Goal: Task Accomplishment & Management: Manage account settings

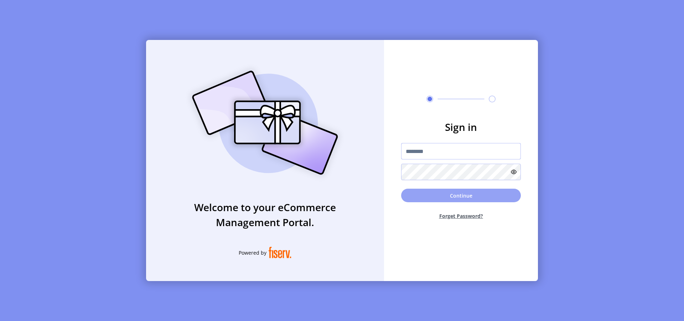
type input "**********"
click at [447, 199] on button "Continue" at bounding box center [461, 195] width 120 height 14
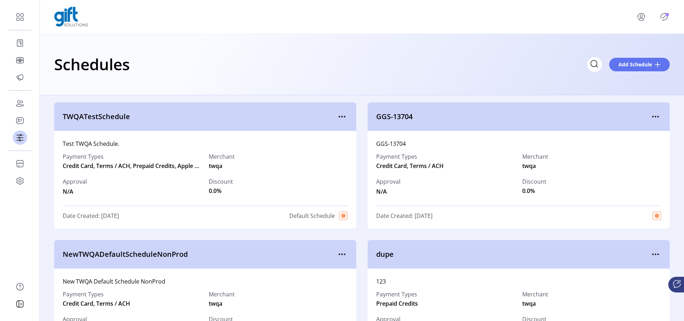
click at [664, 15] on icon "Publisher Panel" at bounding box center [663, 16] width 11 height 11
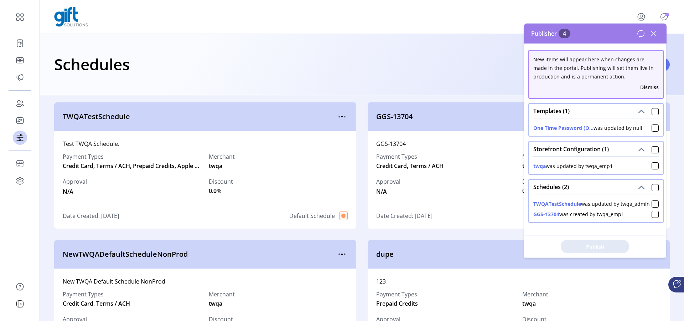
click at [616, 8] on div at bounding box center [362, 17] width 616 height 20
click at [655, 33] on icon at bounding box center [653, 33] width 11 height 11
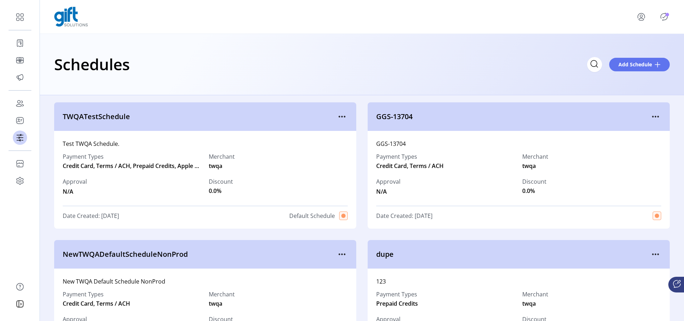
click at [515, 47] on div "Schedules Add Schedule" at bounding box center [362, 64] width 644 height 61
click at [643, 18] on icon "menu" at bounding box center [641, 16] width 11 height 11
click at [630, 48] on span "Sign Out" at bounding box center [626, 48] width 53 height 6
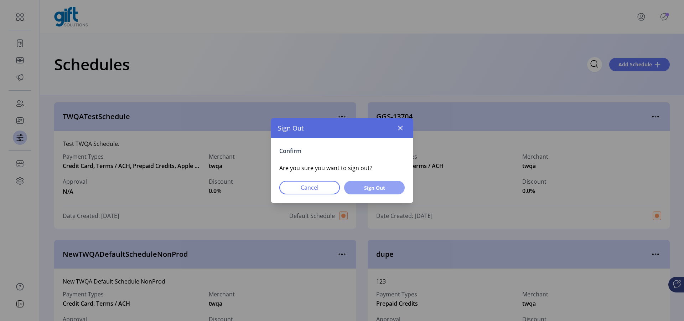
click at [374, 187] on span "Sign Out" at bounding box center [374, 187] width 42 height 7
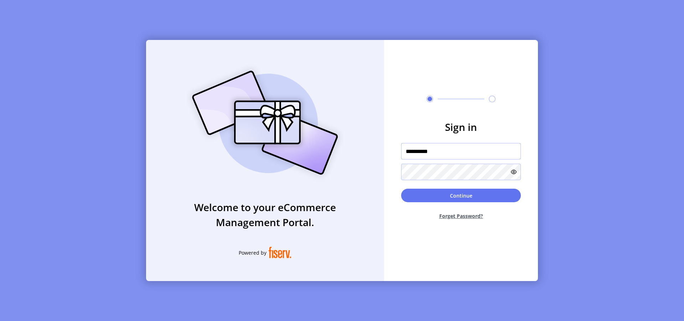
drag, startPoint x: 441, startPoint y: 153, endPoint x: 400, endPoint y: 150, distance: 40.7
click at [400, 150] on form "**********" at bounding box center [461, 172] width 154 height 106
paste input "****"
type input "**********"
click at [387, 171] on form "**********" at bounding box center [461, 172] width 154 height 106
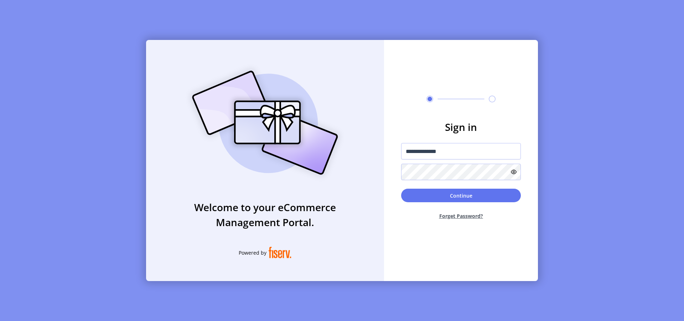
click at [512, 171] on icon at bounding box center [514, 172] width 6 height 6
click at [446, 195] on button "Continue" at bounding box center [461, 195] width 120 height 14
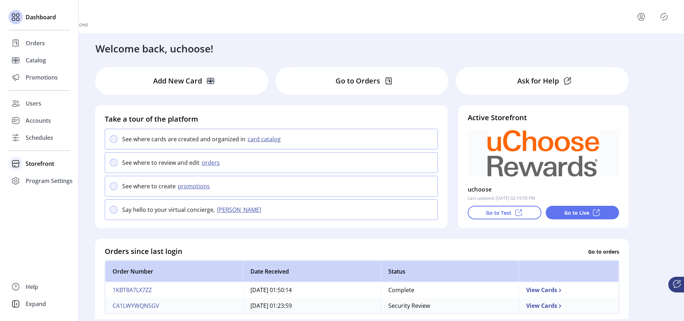
click at [35, 165] on span "Storefront" at bounding box center [40, 163] width 29 height 9
click at [38, 177] on span "Configuration" at bounding box center [44, 178] width 37 height 9
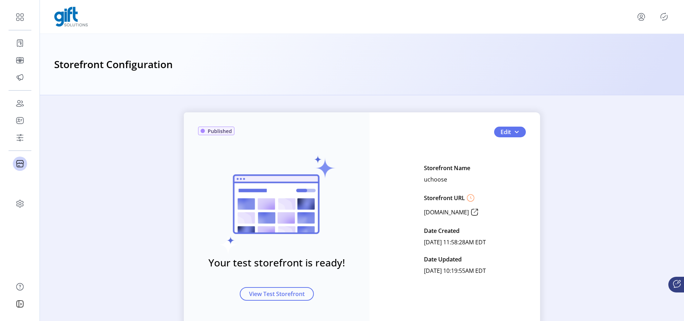
drag, startPoint x: 680, startPoint y: 120, endPoint x: 681, endPoint y: 154, distance: 33.5
click at [681, 154] on div "Published Your test storefront is ready! View Test Storefront Edit Storefront N…" at bounding box center [362, 208] width 644 height 226
click at [517, 132] on span "button" at bounding box center [517, 132] width 6 height 6
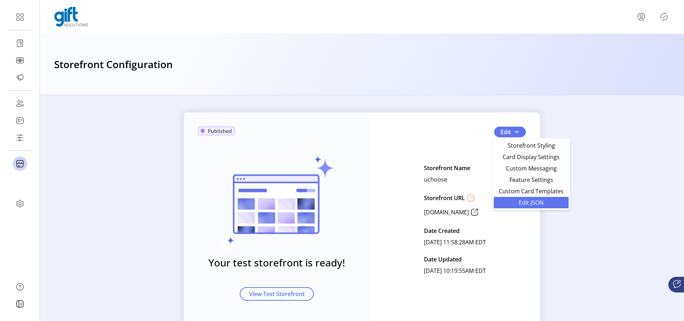
click at [531, 202] on span "Edit JSON" at bounding box center [531, 203] width 66 height 6
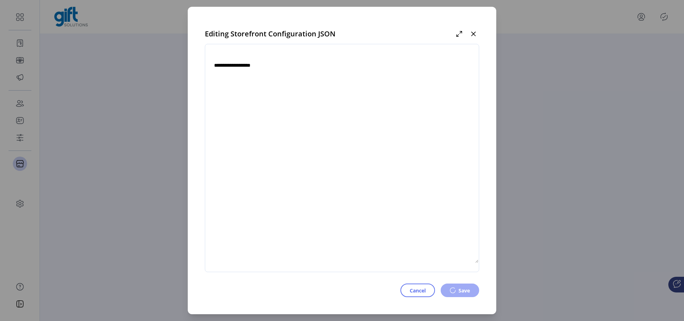
type textarea "**********"
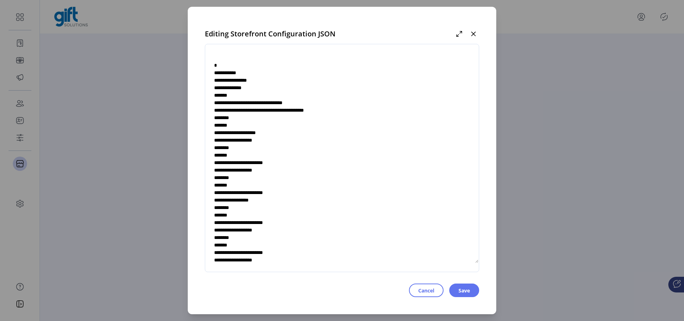
click at [254, 60] on textarea at bounding box center [342, 158] width 274 height 210
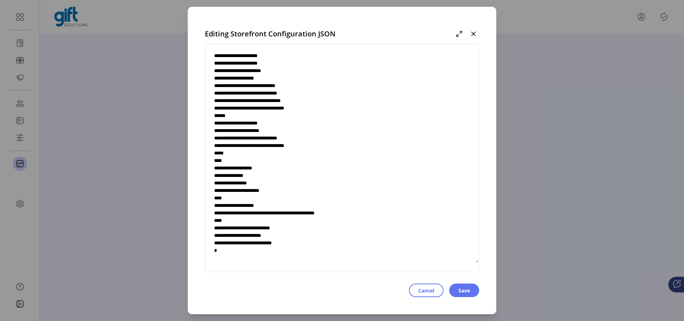
click at [302, 243] on textarea at bounding box center [342, 158] width 274 height 210
click at [299, 244] on textarea at bounding box center [342, 158] width 274 height 210
click at [271, 246] on textarea at bounding box center [342, 158] width 274 height 210
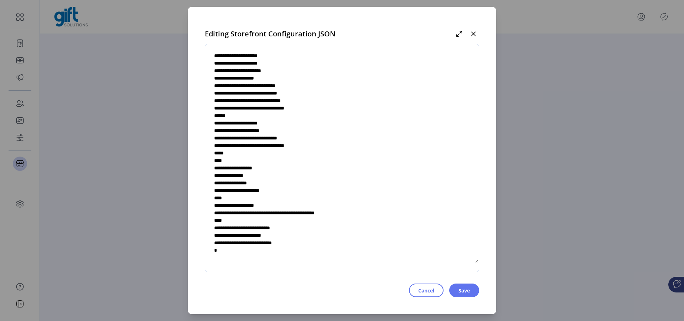
click at [271, 246] on textarea at bounding box center [342, 158] width 274 height 210
click at [459, 292] on span "Save" at bounding box center [464, 289] width 11 height 7
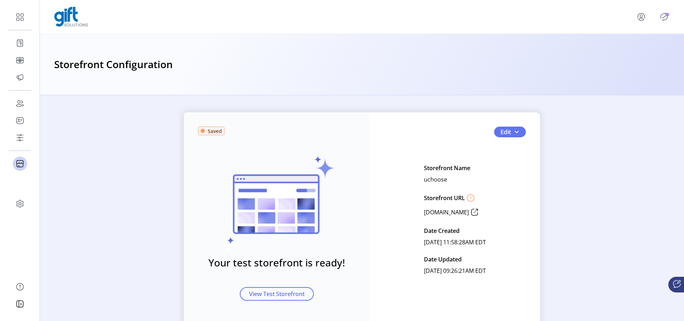
click at [666, 15] on p-badge "Publisher Panel" at bounding box center [668, 15] width 4 height 4
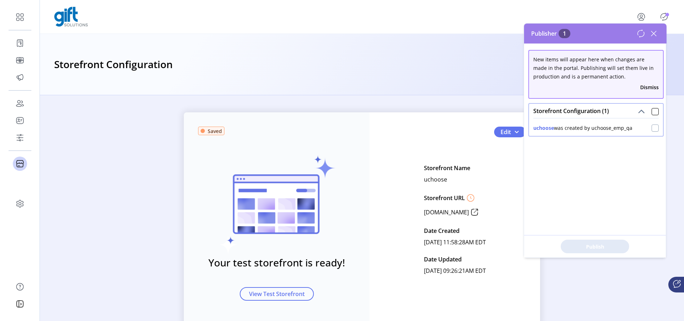
click at [652, 129] on div at bounding box center [655, 127] width 7 height 7
click at [653, 128] on icon at bounding box center [655, 127] width 5 height 5
click at [654, 35] on icon at bounding box center [653, 33] width 5 height 5
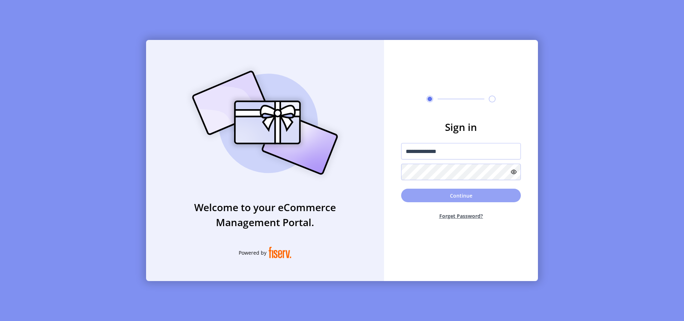
click at [476, 197] on button "Continue" at bounding box center [461, 195] width 120 height 14
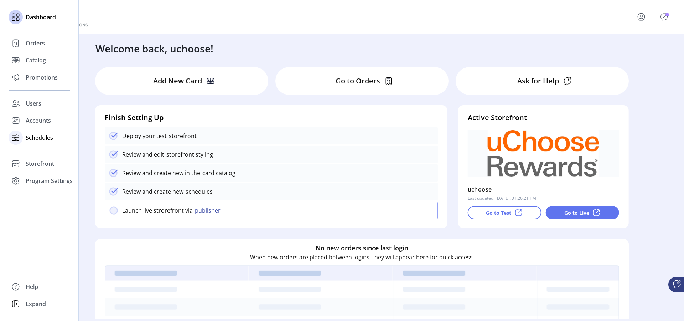
click at [39, 137] on span "Schedules" at bounding box center [39, 137] width 27 height 9
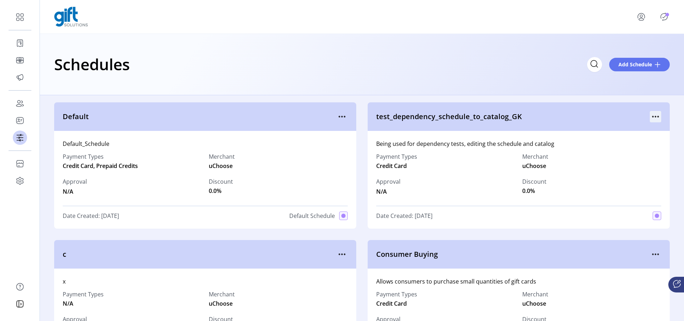
click at [654, 117] on icon "menu" at bounding box center [655, 116] width 11 height 11
click at [502, 87] on div "Schedules Add Schedule" at bounding box center [362, 64] width 644 height 61
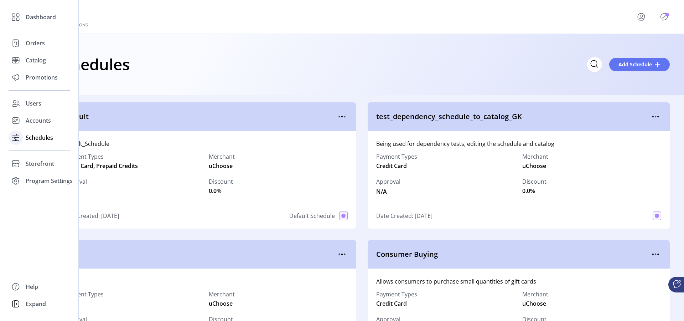
click at [39, 138] on span "Schedules" at bounding box center [39, 137] width 27 height 9
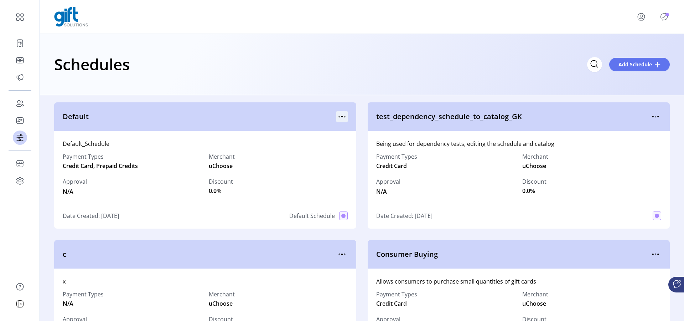
click at [339, 113] on icon "menu" at bounding box center [341, 116] width 11 height 11
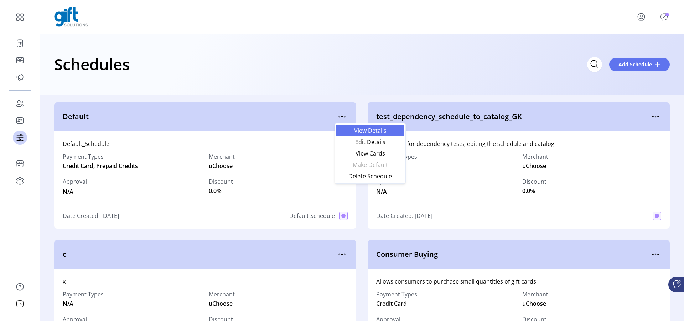
click at [368, 130] on span "View Details" at bounding box center [370, 131] width 59 height 6
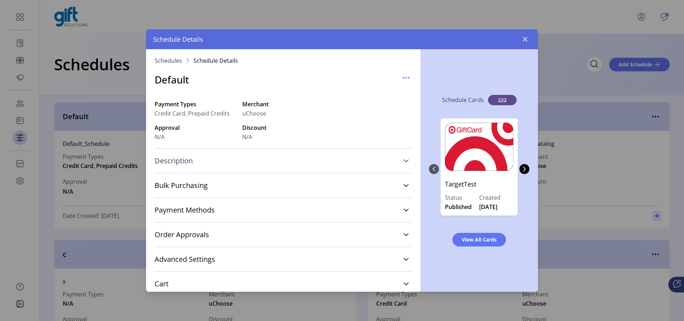
click at [403, 159] on icon at bounding box center [406, 161] width 6 height 6
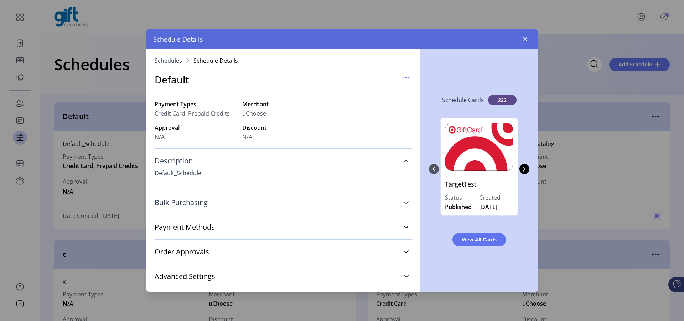
click at [403, 206] on link "Bulk Purchasing" at bounding box center [283, 203] width 257 height 16
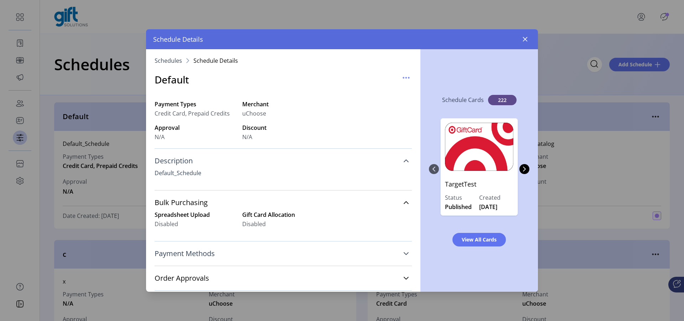
click at [403, 255] on icon at bounding box center [406, 253] width 6 height 6
drag, startPoint x: 416, startPoint y: 176, endPoint x: 417, endPoint y: 185, distance: 9.3
click at [417, 185] on div "Schedules Schedule Details Default Payment Types Credit Card, Prepaid Credits M…" at bounding box center [283, 170] width 274 height 242
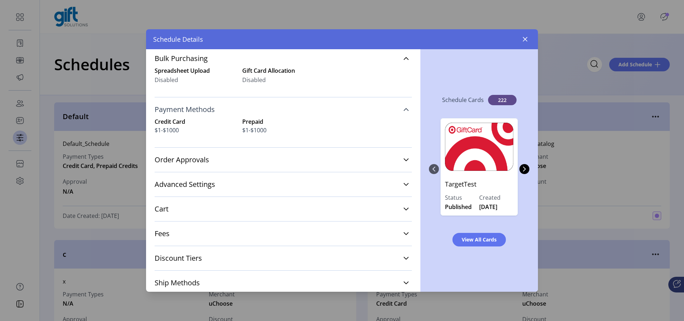
scroll to position [163, 0]
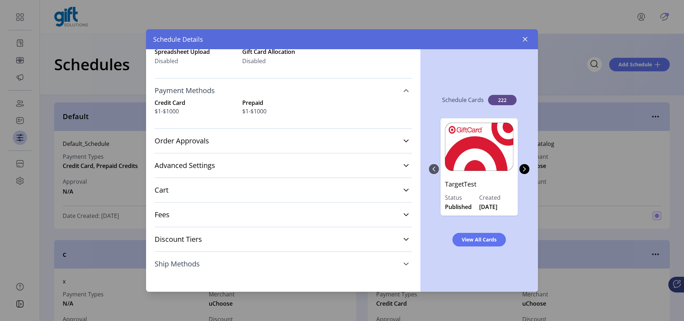
click at [404, 261] on icon at bounding box center [406, 264] width 6 height 6
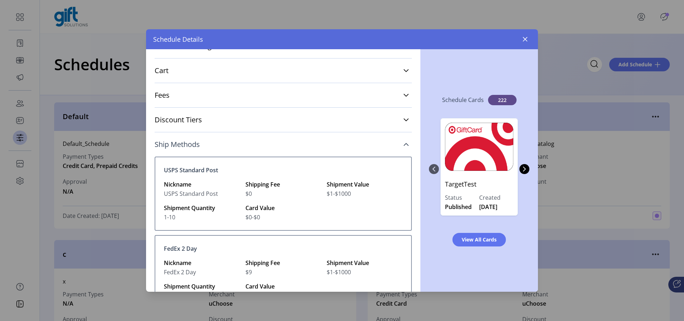
scroll to position [275, 0]
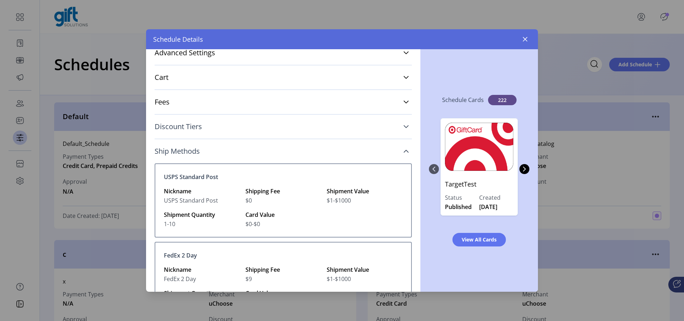
click at [404, 127] on icon at bounding box center [406, 127] width 6 height 6
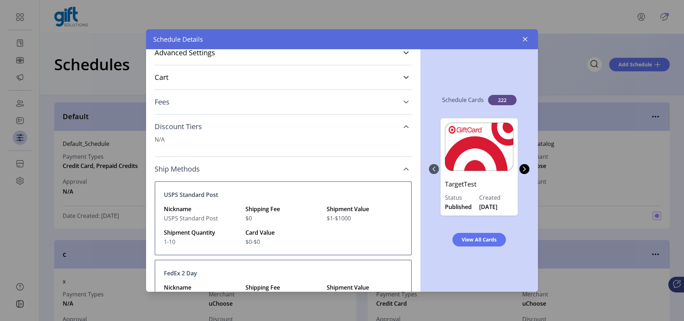
click at [404, 100] on icon at bounding box center [406, 101] width 5 height 3
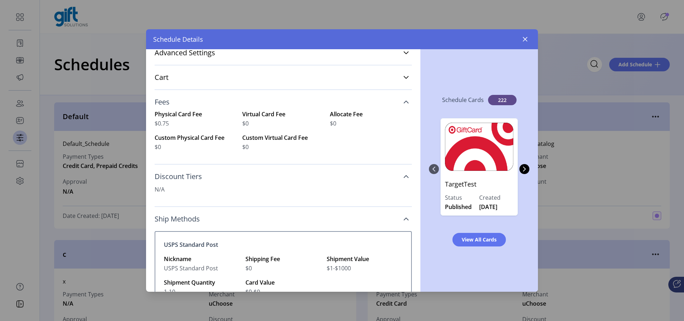
drag, startPoint x: 416, startPoint y: 182, endPoint x: 415, endPoint y: 150, distance: 32.1
click at [415, 150] on div "Schedules Schedule Details Default Payment Types Credit Card, Prepaid Credits M…" at bounding box center [283, 170] width 274 height 242
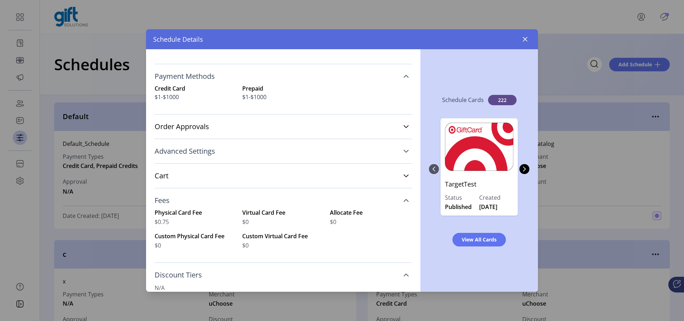
click at [403, 152] on icon at bounding box center [406, 151] width 6 height 6
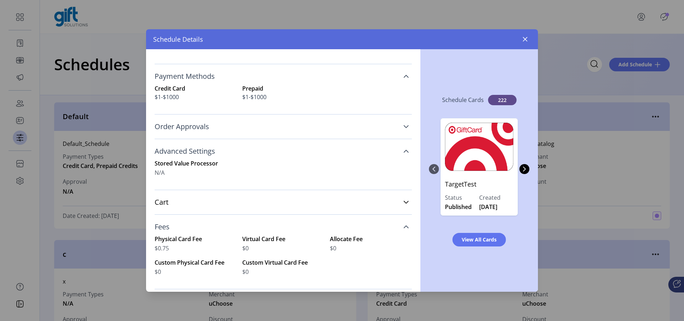
click at [404, 126] on icon at bounding box center [406, 126] width 5 height 3
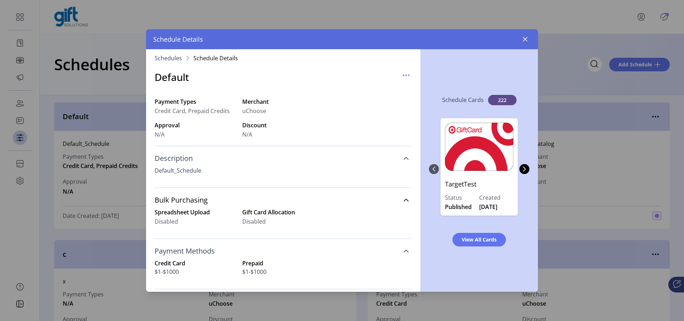
scroll to position [0, 0]
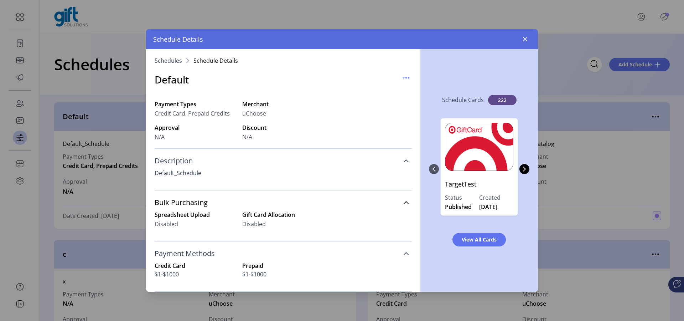
click at [497, 100] on span "222" at bounding box center [502, 100] width 29 height 10
click at [491, 240] on span "View All Cards" at bounding box center [479, 238] width 35 height 7
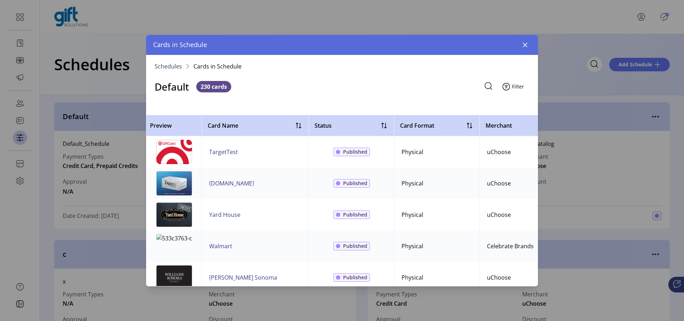
click at [509, 86] on icon "Filter Button" at bounding box center [506, 86] width 11 height 11
click at [530, 111] on span "Card Format" at bounding box center [534, 114] width 59 height 6
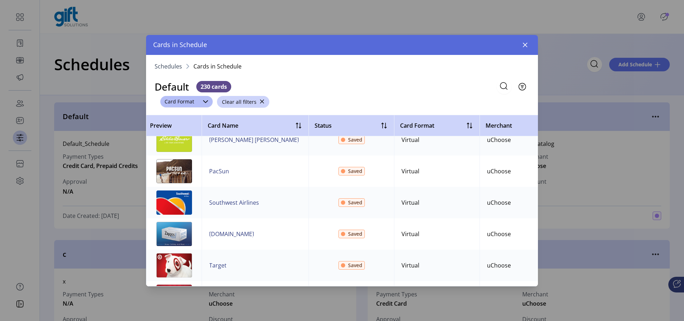
scroll to position [7067, 0]
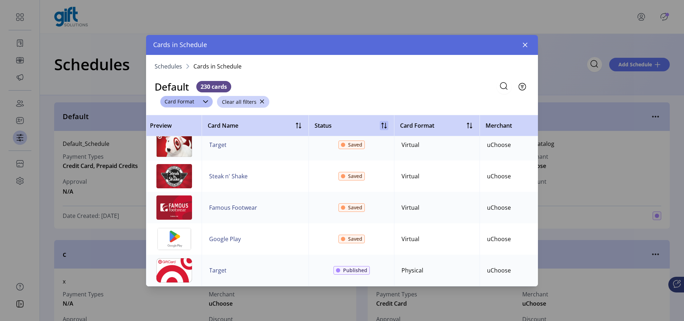
click at [385, 126] on icon at bounding box center [385, 126] width 1 height 6
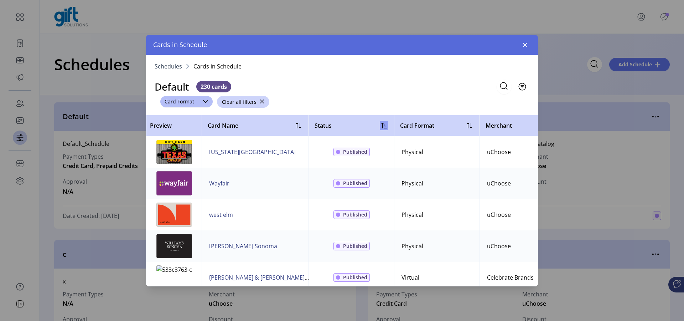
scroll to position [754, 0]
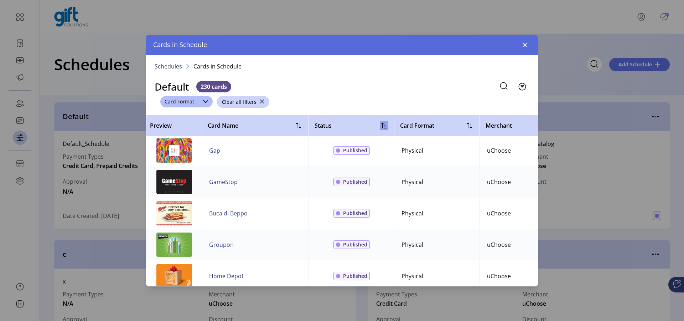
click at [164, 68] on span "Schedules" at bounding box center [168, 66] width 27 height 6
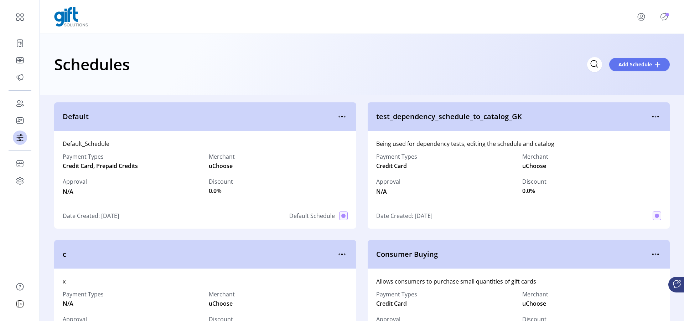
click at [166, 67] on div "Schedules Add Schedule" at bounding box center [362, 64] width 616 height 25
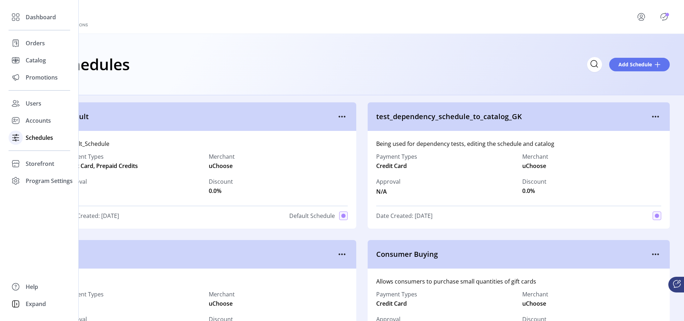
click at [45, 140] on span "Schedules" at bounding box center [39, 137] width 27 height 9
click at [21, 138] on div at bounding box center [16, 137] width 14 height 14
click at [33, 136] on span "Schedules" at bounding box center [39, 137] width 27 height 9
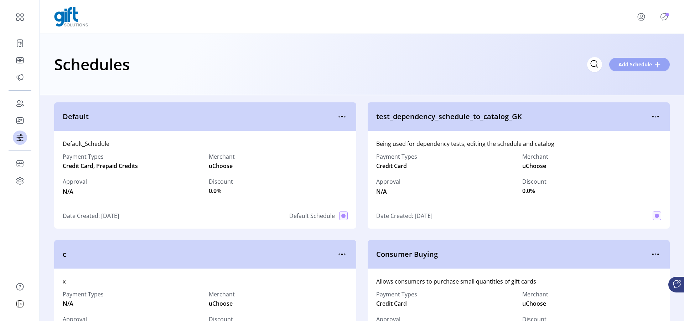
click at [658, 64] on span at bounding box center [658, 65] width 6 height 6
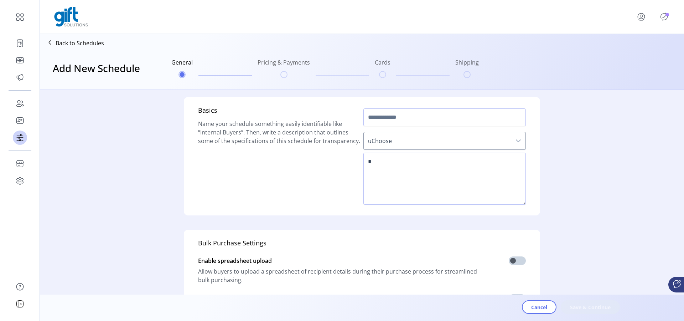
click at [517, 139] on icon "dropdown trigger" at bounding box center [519, 141] width 6 height 6
click at [516, 140] on icon "dropdown trigger" at bounding box center [519, 141] width 6 height 6
click at [443, 161] on textarea at bounding box center [444, 178] width 162 height 52
click at [396, 118] on input "text" at bounding box center [444, 117] width 162 height 18
click at [61, 42] on p "Back to Schedules" at bounding box center [80, 43] width 48 height 9
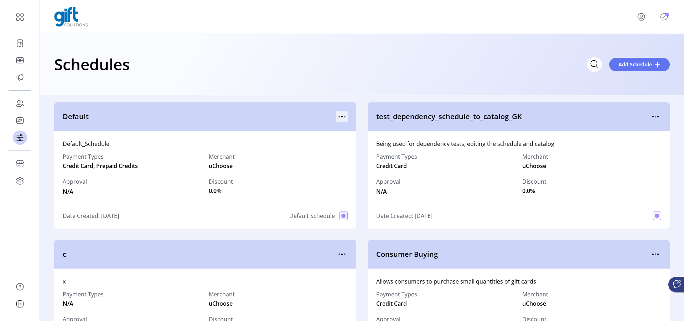
click at [341, 117] on icon "menu" at bounding box center [341, 116] width 11 height 11
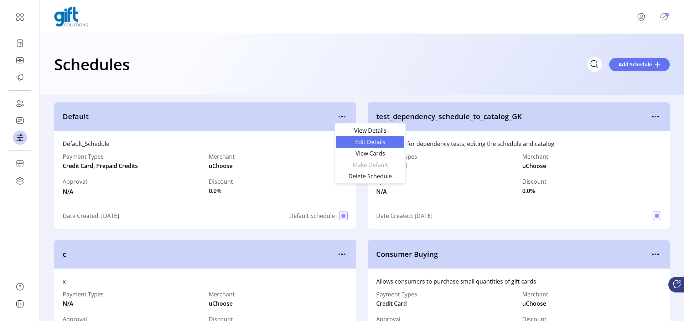
click at [363, 142] on span "Edit Details" at bounding box center [370, 142] width 59 height 6
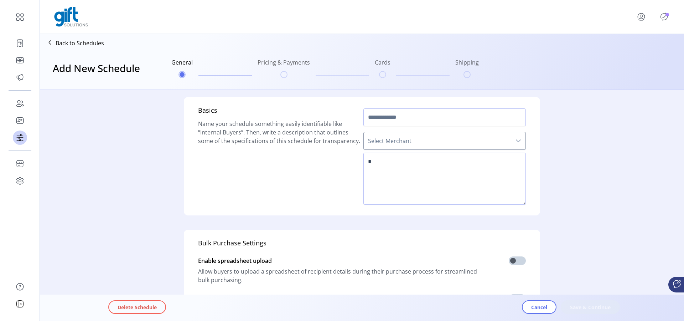
type input "*******"
type textarea "**********"
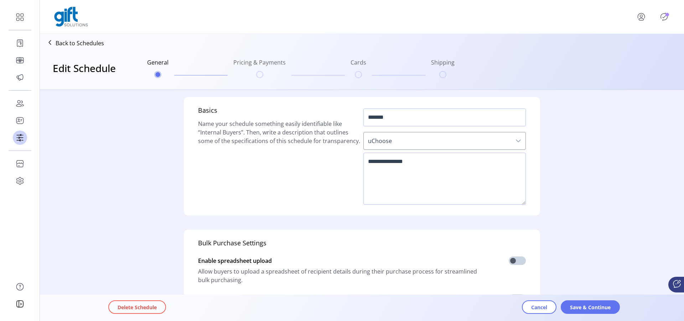
click at [51, 42] on icon at bounding box center [49, 42] width 11 height 11
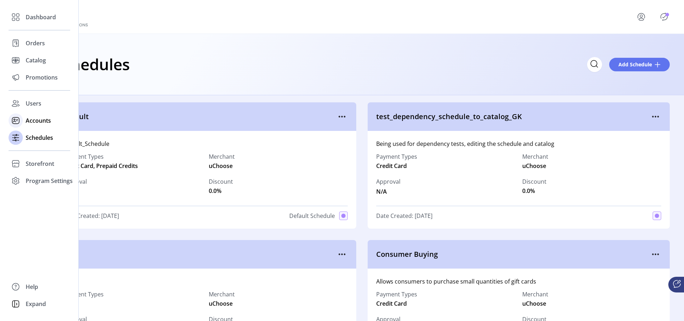
click at [33, 122] on span "Accounts" at bounding box center [38, 120] width 25 height 9
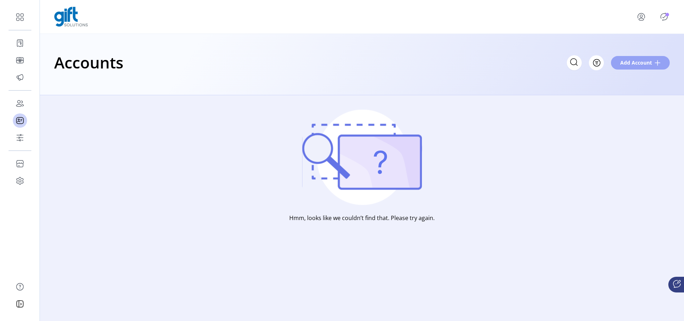
click at [658, 63] on span at bounding box center [658, 63] width 6 height 6
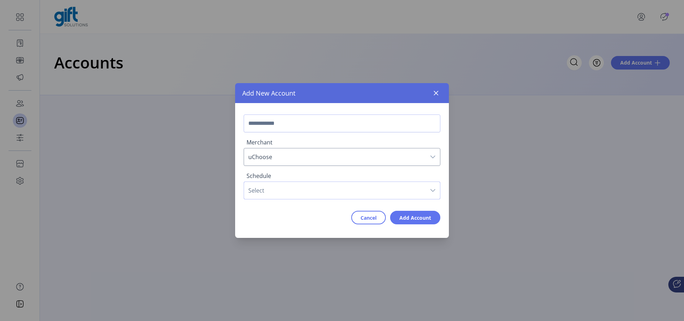
click at [296, 188] on span "Select" at bounding box center [335, 190] width 182 height 17
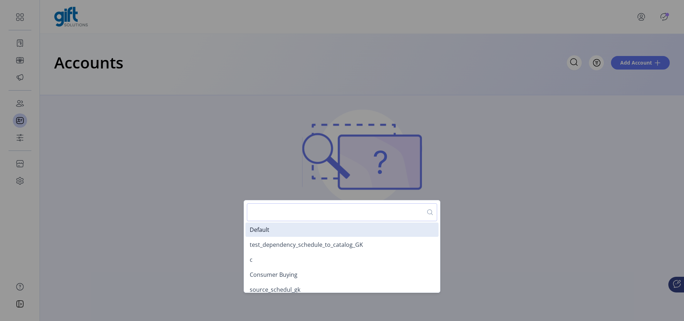
click at [527, 171] on div "Add New Account Merchant uChoose Schedule Select Cancel Add Account" at bounding box center [342, 160] width 684 height 321
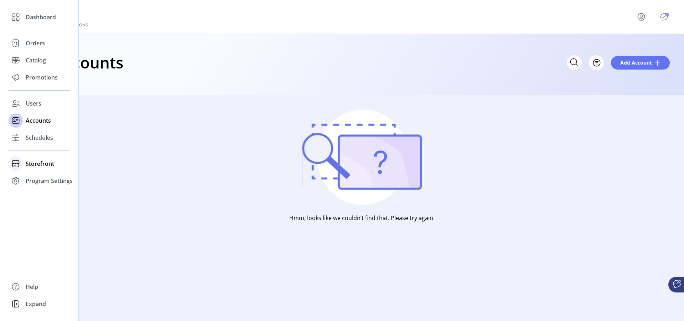
click at [42, 163] on span "Storefront" at bounding box center [40, 163] width 29 height 9
click at [40, 180] on span "Configuration" at bounding box center [44, 178] width 37 height 9
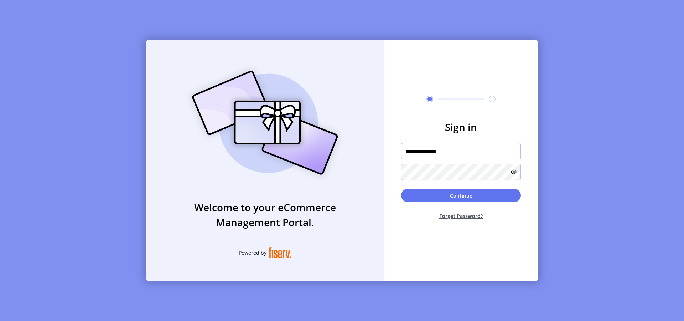
click at [463, 152] on input "**********" at bounding box center [461, 151] width 120 height 16
type input "**********"
click at [472, 196] on button "Continue" at bounding box center [461, 195] width 120 height 14
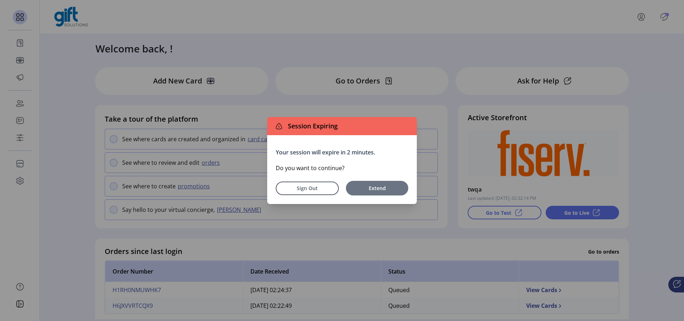
click at [357, 186] on span "Extend" at bounding box center [377, 187] width 55 height 7
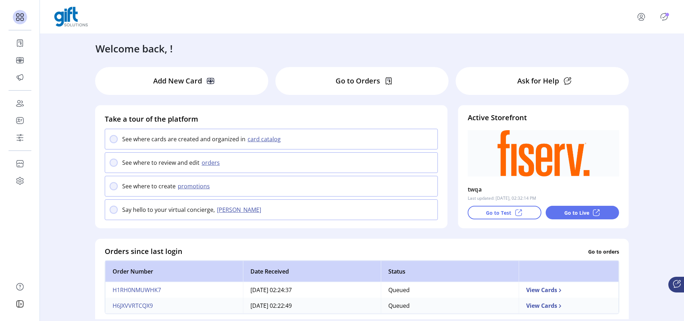
click at [663, 17] on icon "Publisher Panel" at bounding box center [663, 16] width 11 height 11
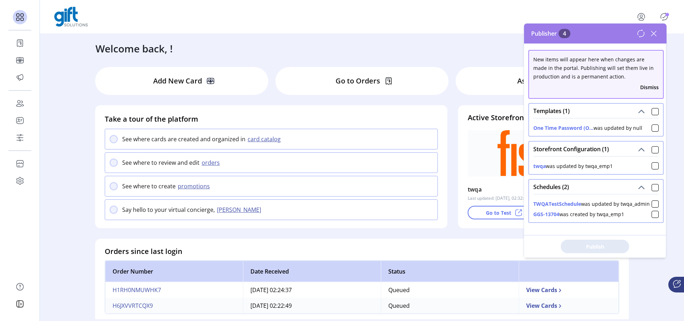
click at [654, 33] on icon at bounding box center [653, 33] width 5 height 5
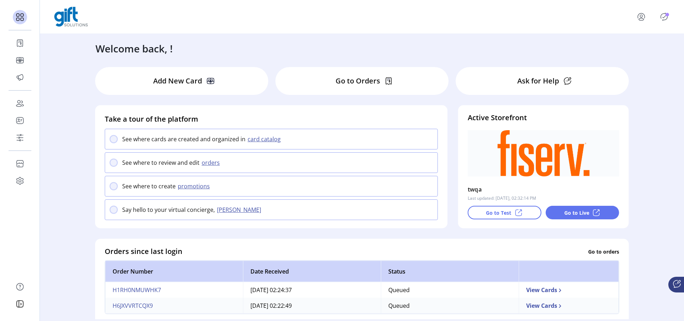
click at [639, 15] on icon "menu" at bounding box center [641, 16] width 11 height 11
click at [630, 34] on span "Profile" at bounding box center [626, 36] width 53 height 6
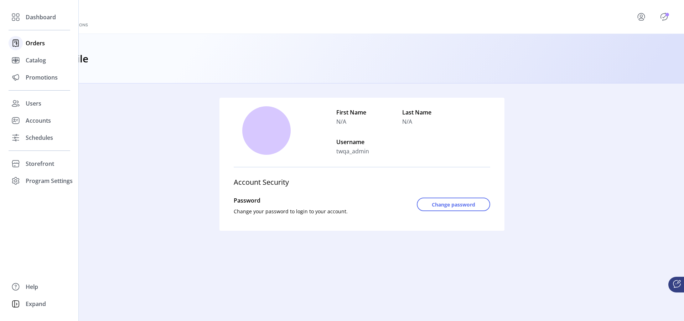
click at [38, 48] on div "Orders" at bounding box center [40, 43] width 62 height 17
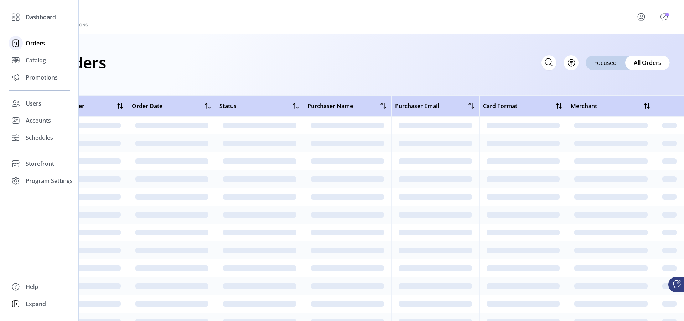
click at [38, 44] on span "Orders" at bounding box center [35, 43] width 19 height 9
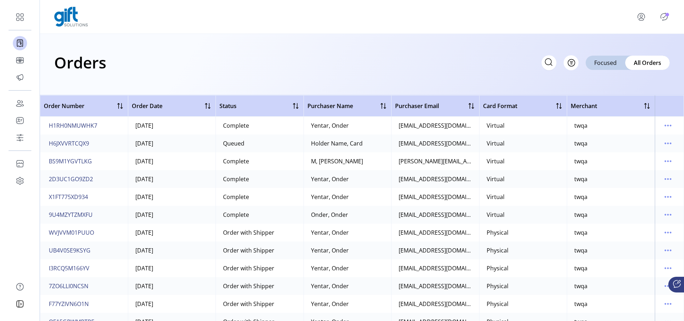
click at [196, 61] on div "Orders Filter Focused All Orders" at bounding box center [362, 62] width 616 height 25
click at [78, 163] on span "BS9M1YGVTLKG" at bounding box center [70, 161] width 43 height 9
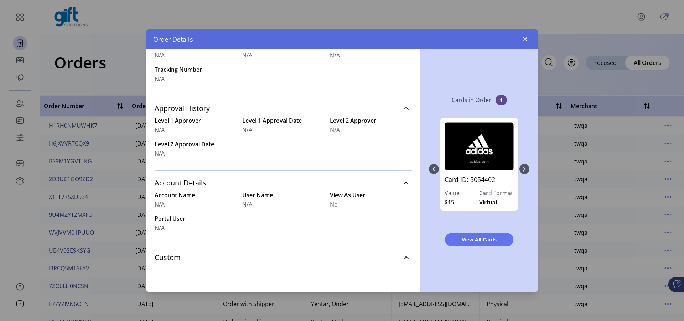
scroll to position [259, 0]
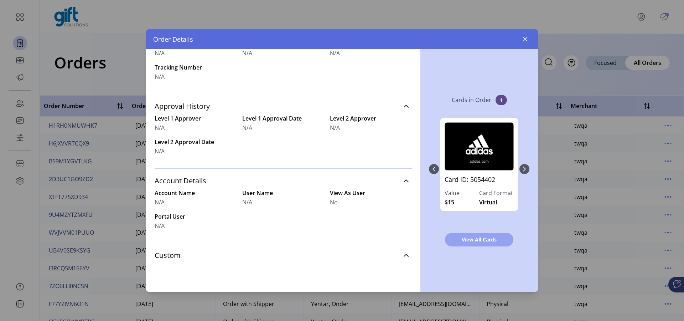
click at [486, 238] on span "View All Cards" at bounding box center [479, 238] width 50 height 7
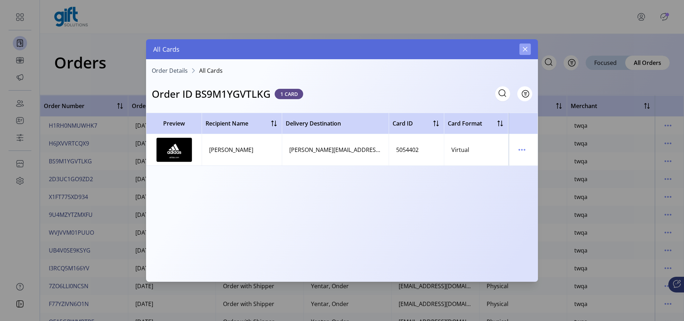
click at [524, 50] on icon "button" at bounding box center [525, 49] width 5 height 5
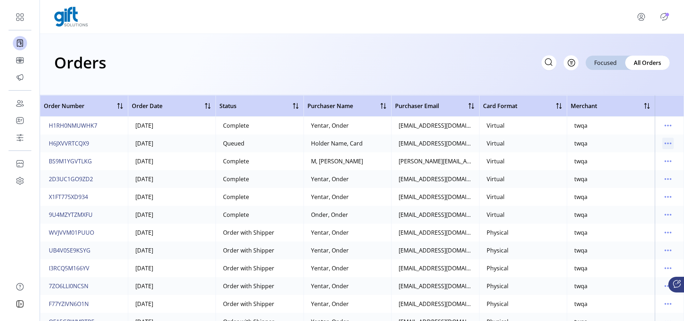
click at [662, 142] on icon "menu" at bounding box center [667, 143] width 11 height 11
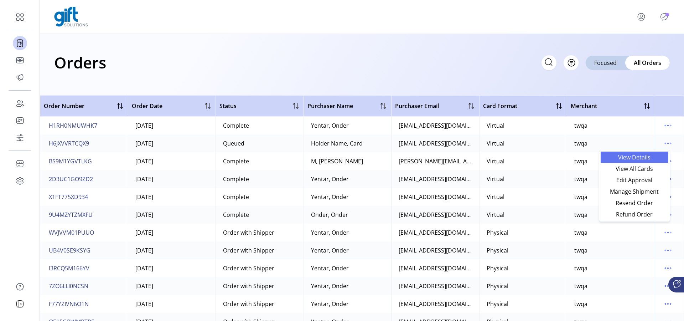
click at [643, 157] on span "View Details" at bounding box center [634, 157] width 59 height 6
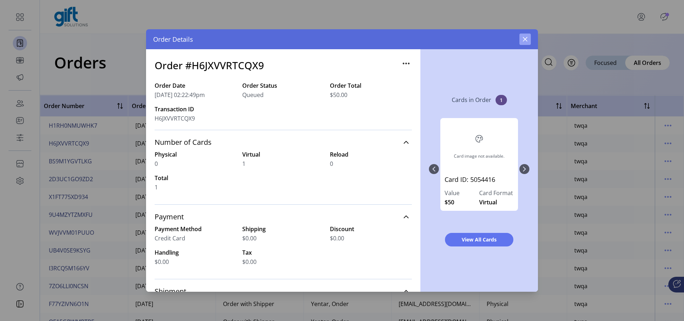
click at [526, 38] on icon "button" at bounding box center [525, 39] width 5 height 5
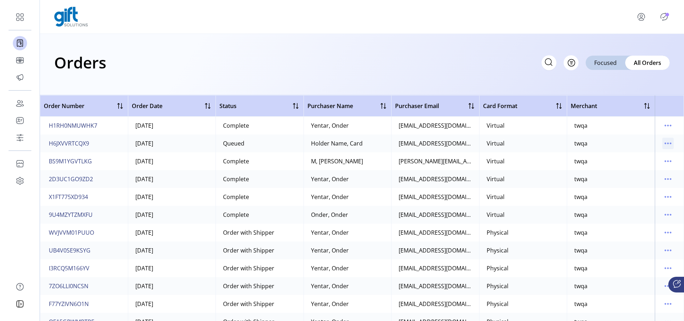
click at [670, 143] on icon "menu" at bounding box center [670, 143] width 1 height 1
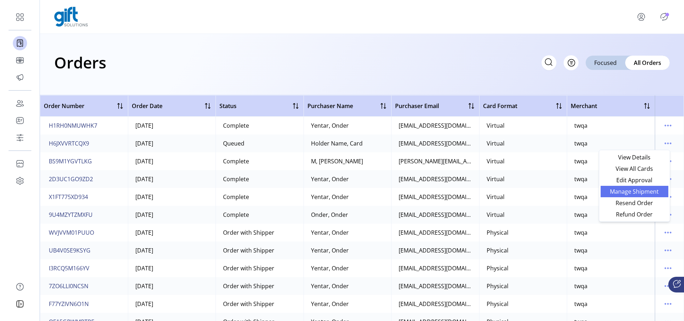
click at [648, 191] on span "Manage Shipment" at bounding box center [634, 191] width 59 height 6
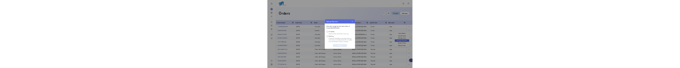
scroll to position [4, 2]
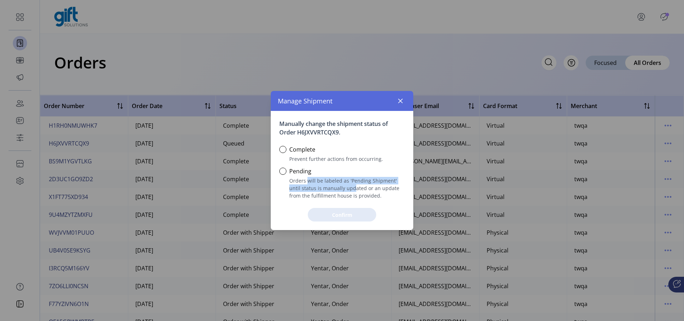
drag, startPoint x: 306, startPoint y: 181, endPoint x: 340, endPoint y: 185, distance: 34.1
click at [340, 185] on span "Orders will be labeled as 'Pending Shipment' until status is manually updated o…" at bounding box center [341, 188] width 125 height 22
click at [400, 104] on button "button" at bounding box center [400, 100] width 11 height 11
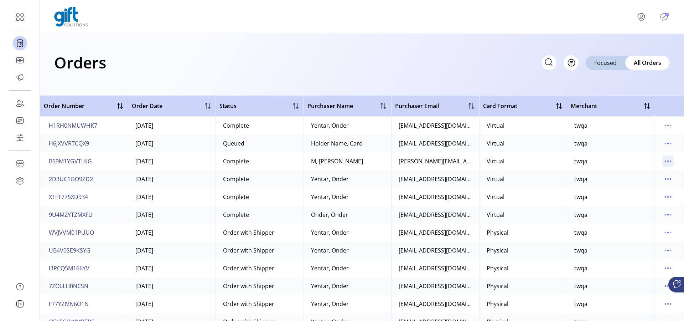
click at [664, 162] on icon "menu" at bounding box center [667, 160] width 11 height 11
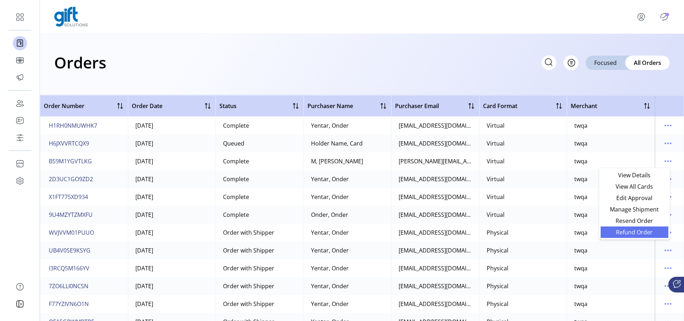
click at [642, 232] on span "Refund Order" at bounding box center [634, 232] width 59 height 6
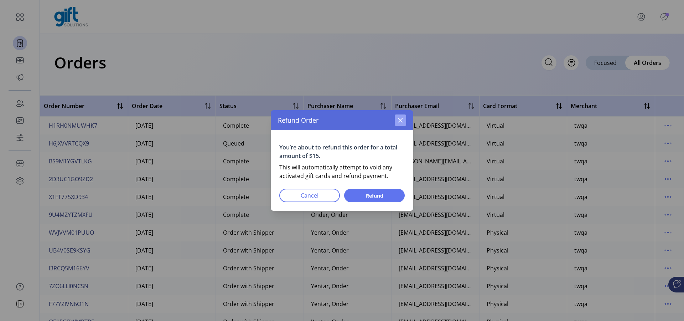
click at [403, 121] on icon "button" at bounding box center [401, 120] width 6 height 6
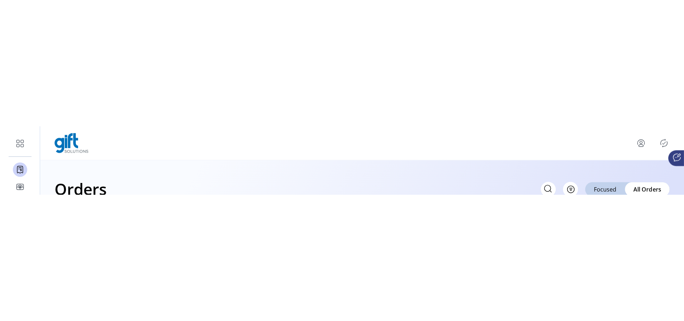
scroll to position [18, 0]
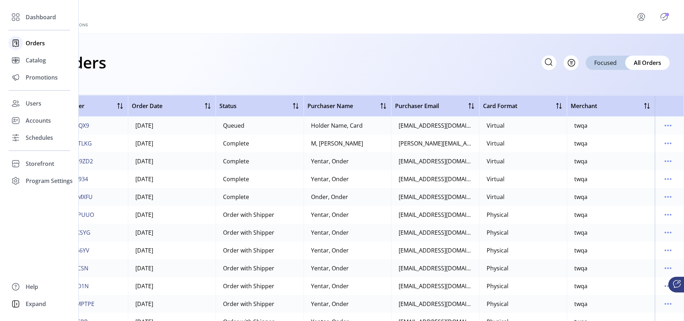
click at [28, 43] on span "Orders" at bounding box center [35, 43] width 19 height 9
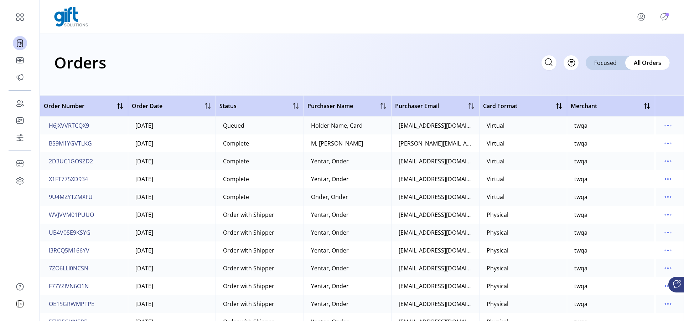
click at [438, 73] on div "Orders Filter Focused All Orders" at bounding box center [362, 64] width 644 height 61
click at [603, 64] on span "Focused" at bounding box center [605, 62] width 22 height 9
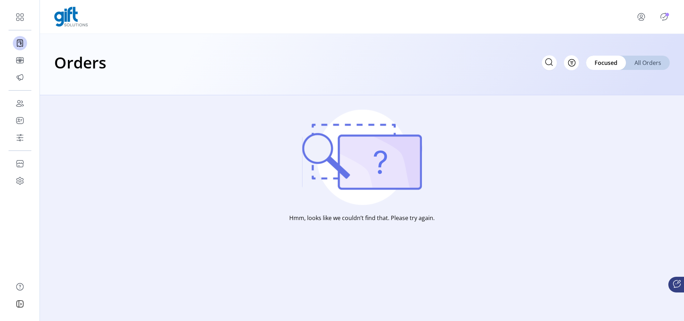
click at [642, 63] on span "All Orders" at bounding box center [648, 62] width 27 height 9
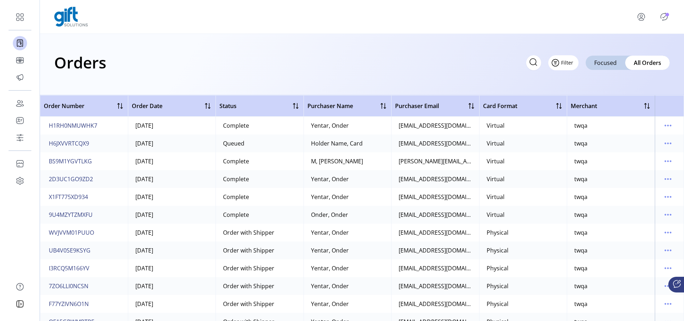
click at [564, 63] on span "Filter" at bounding box center [567, 62] width 12 height 7
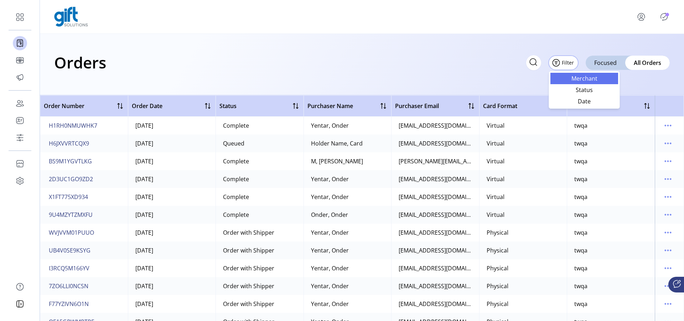
click at [590, 73] on span "Merchant" at bounding box center [584, 79] width 59 height 6
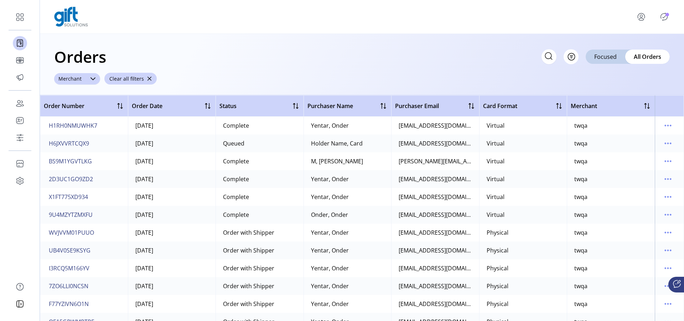
click at [92, 73] on icon at bounding box center [93, 79] width 6 height 6
click at [205, 58] on div "Orders Filter Focused All Orders" at bounding box center [362, 56] width 616 height 25
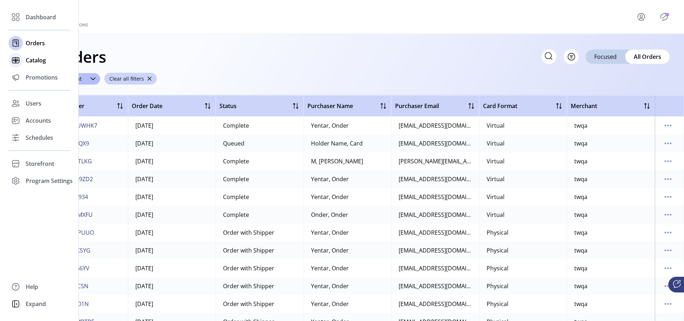
click at [47, 62] on div "Catalog" at bounding box center [40, 60] width 62 height 17
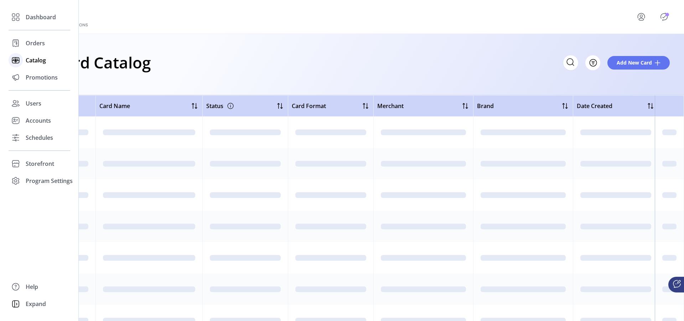
click at [34, 61] on span "Catalog" at bounding box center [36, 60] width 20 height 9
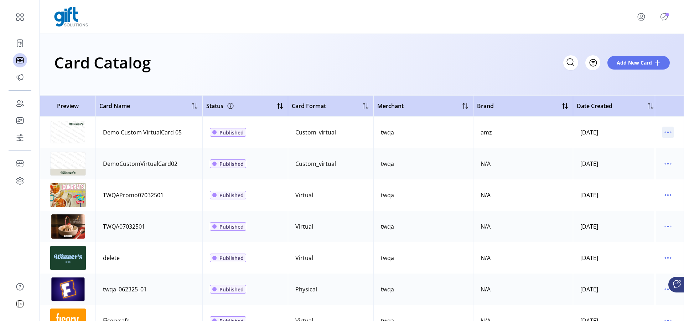
click at [663, 73] on icon "menu" at bounding box center [667, 131] width 11 height 11
click at [649, 73] on span "View Details" at bounding box center [634, 146] width 59 height 6
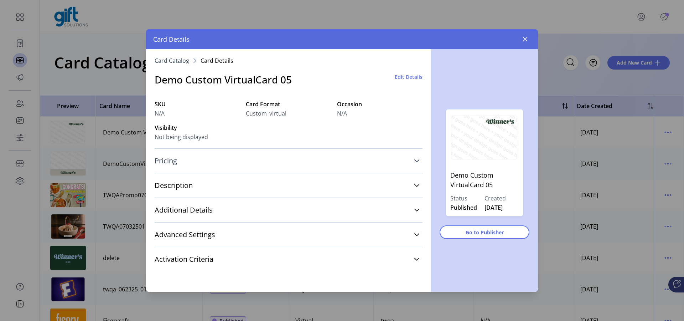
click at [417, 73] on icon at bounding box center [417, 161] width 6 height 6
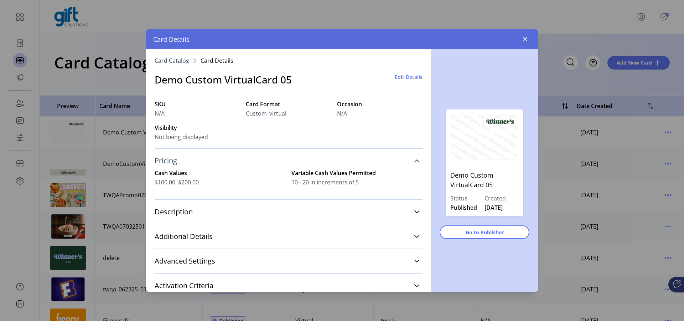
click at [414, 73] on icon at bounding box center [417, 161] width 6 height 6
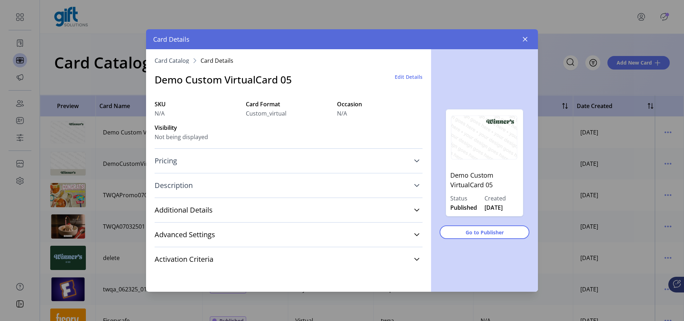
click at [415, 73] on icon at bounding box center [416, 185] width 5 height 3
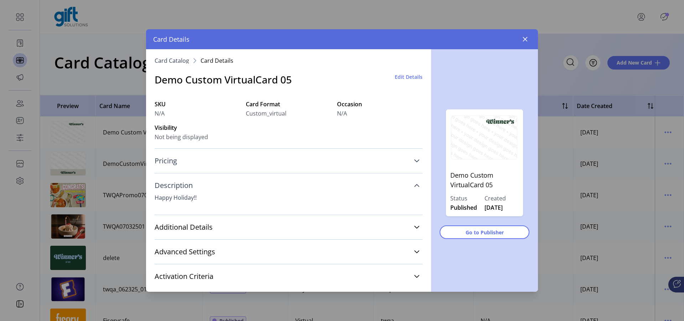
click at [415, 73] on icon at bounding box center [417, 185] width 6 height 6
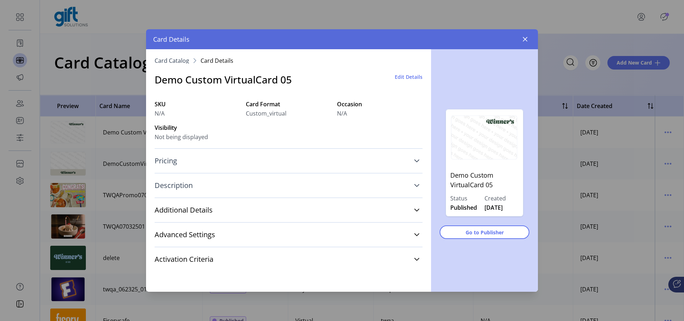
click at [423, 73] on div "Card Catalog Card Details Demo Custom VirtualCard 05 Edit Details SKU N/A Card …" at bounding box center [288, 170] width 285 height 242
click at [417, 73] on icon at bounding box center [417, 210] width 6 height 6
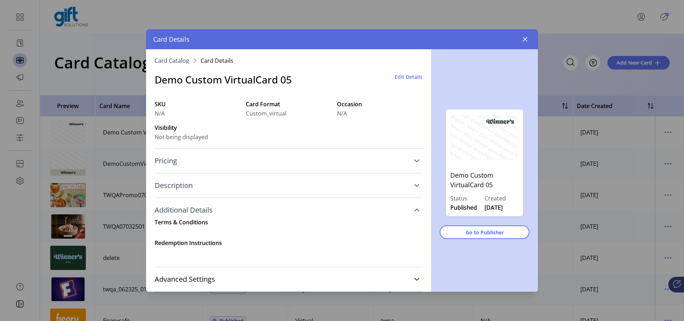
click at [417, 73] on link "Additional Details" at bounding box center [289, 210] width 268 height 16
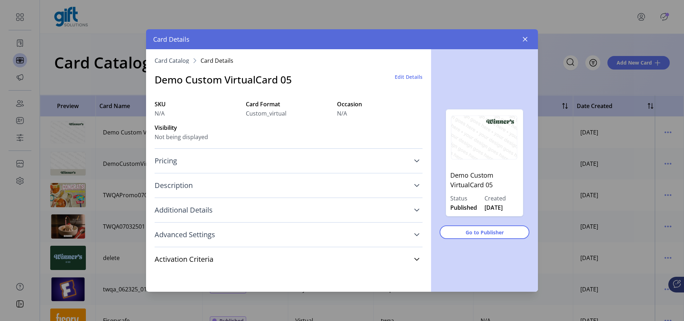
click at [416, 73] on icon at bounding box center [417, 235] width 6 height 6
click at [416, 73] on icon at bounding box center [417, 259] width 6 height 6
click at [464, 73] on span "Go to Publisher" at bounding box center [484, 231] width 71 height 7
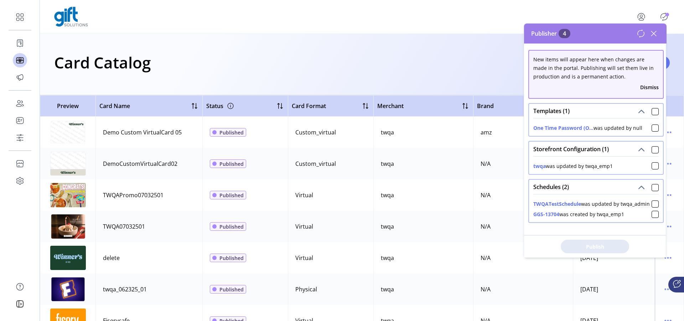
click at [653, 33] on icon at bounding box center [653, 33] width 5 height 5
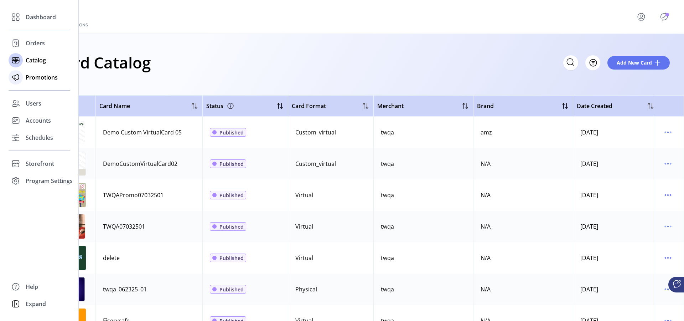
click at [32, 73] on span "Promotions" at bounding box center [42, 77] width 32 height 9
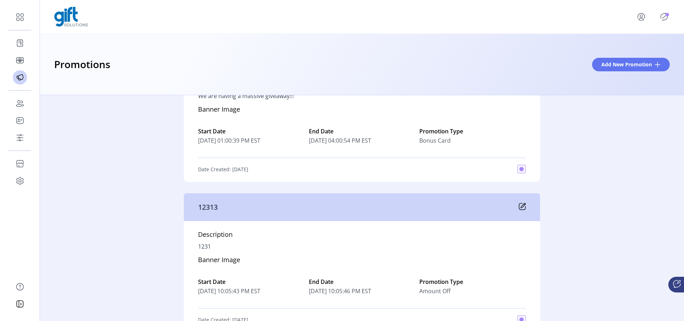
scroll to position [803, 0]
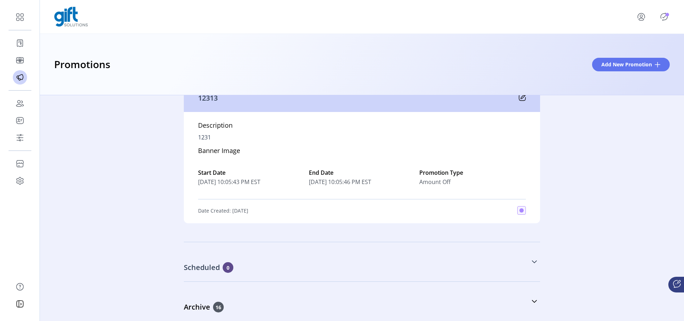
click at [532, 73] on icon at bounding box center [535, 262] width 6 height 6
click at [532, 73] on icon at bounding box center [534, 301] width 5 height 3
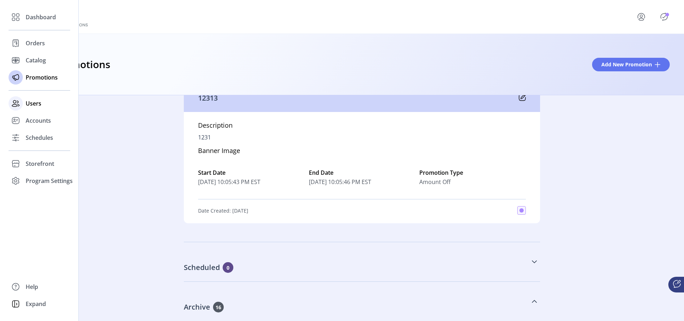
click at [35, 73] on span "Users" at bounding box center [34, 103] width 16 height 9
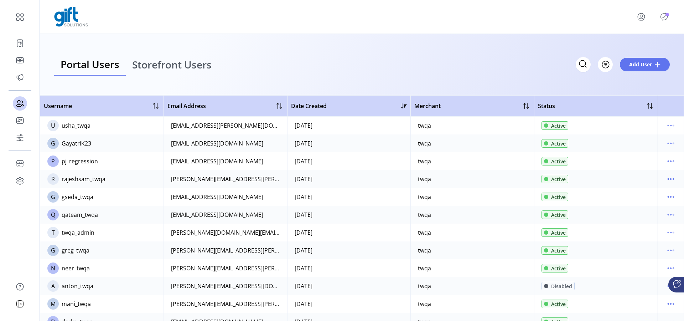
click at [170, 65] on span "Storefront Users" at bounding box center [171, 64] width 79 height 10
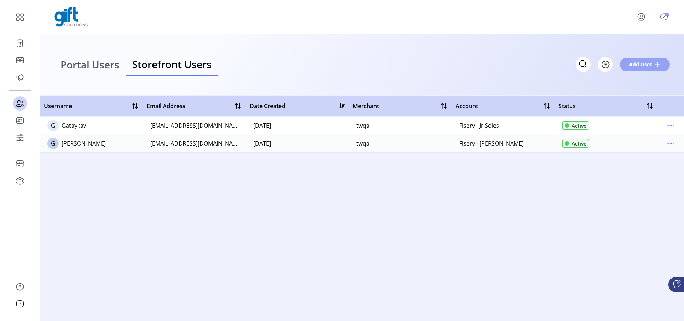
click at [657, 65] on span at bounding box center [658, 65] width 6 height 6
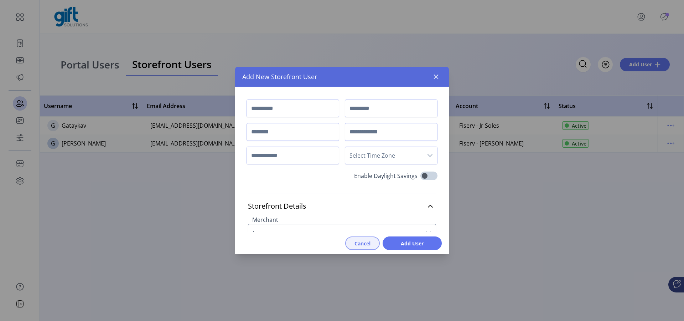
click at [361, 73] on button "Cancel" at bounding box center [362, 243] width 35 height 14
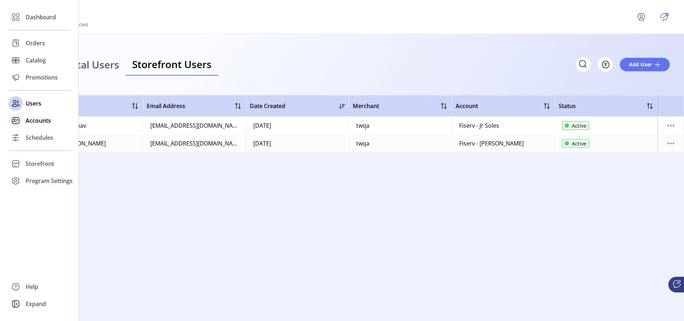
click at [28, 73] on span "Accounts" at bounding box center [38, 120] width 25 height 9
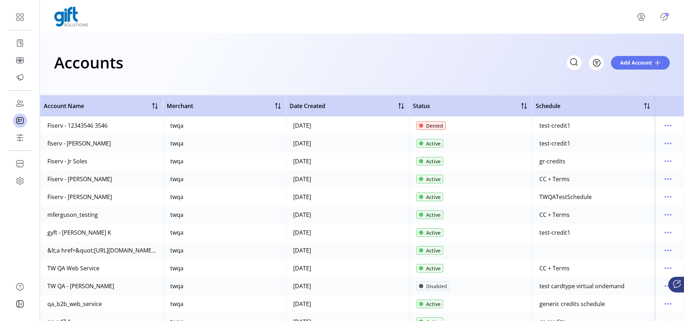
drag, startPoint x: 59, startPoint y: 160, endPoint x: 94, endPoint y: 160, distance: 34.9
click at [94, 73] on td "Fiserv - Jr Soles" at bounding box center [101, 161] width 123 height 18
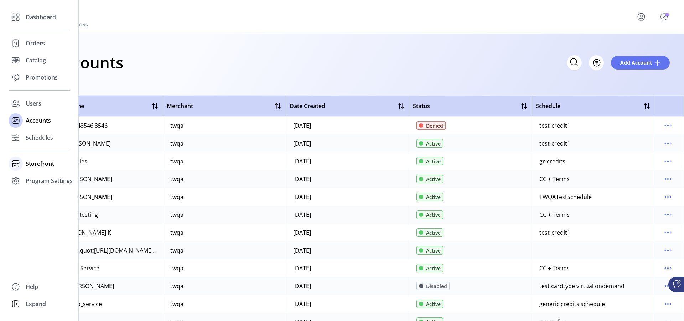
click at [39, 73] on span "Storefront" at bounding box center [40, 163] width 29 height 9
click at [42, 73] on span "Configuration" at bounding box center [44, 178] width 37 height 9
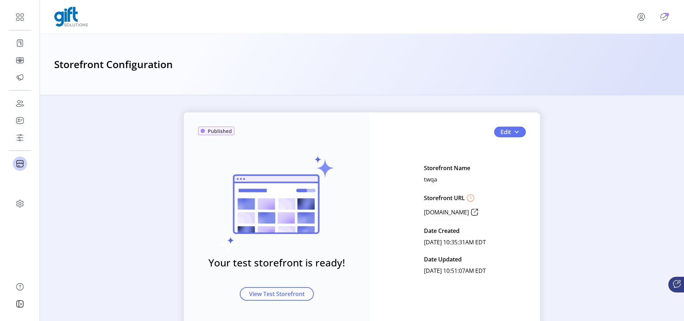
scroll to position [22, 0]
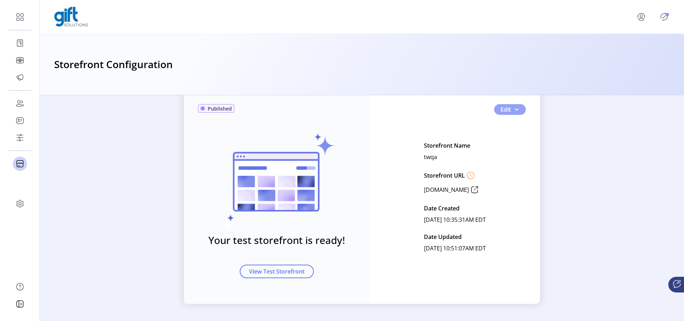
click at [519, 73] on button "Edit" at bounding box center [510, 109] width 32 height 11
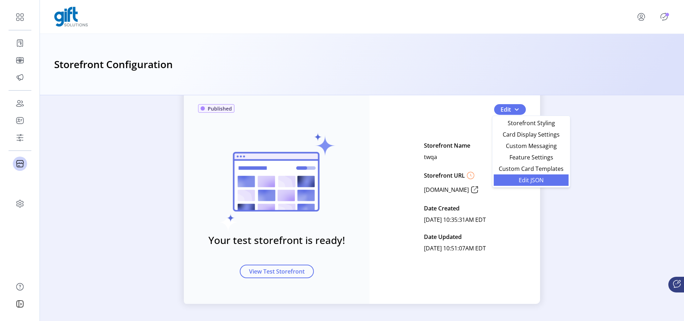
click at [531, 73] on span "Edit JSON" at bounding box center [531, 180] width 66 height 6
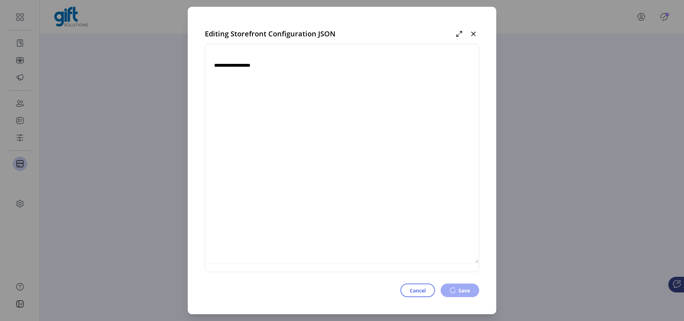
type textarea "**********"
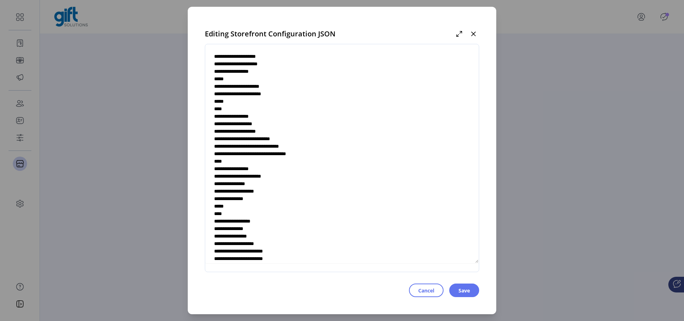
scroll to position [2591, 0]
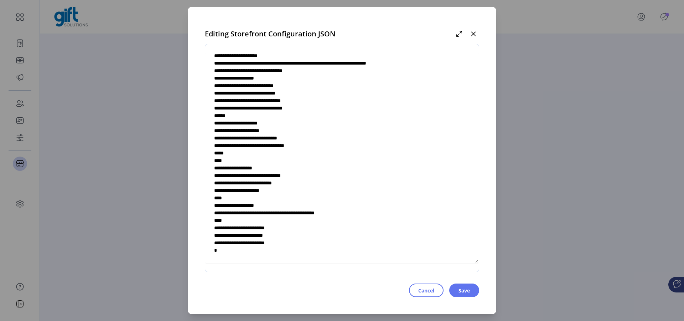
drag, startPoint x: 213, startPoint y: 63, endPoint x: 373, endPoint y: 301, distance: 286.7
click at [373, 73] on div "Editing Storefront Configuration JSON Cancel Save" at bounding box center [342, 160] width 309 height 307
click at [424, 73] on span "Cancel" at bounding box center [426, 289] width 16 height 7
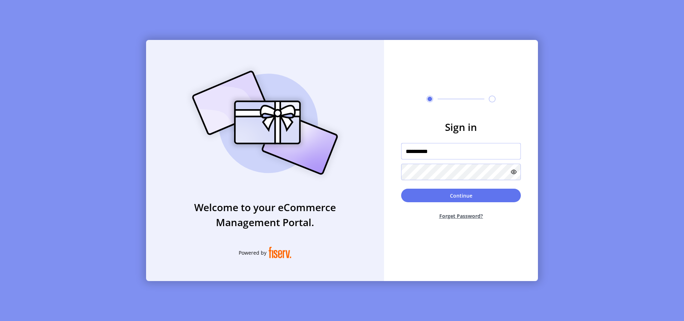
click at [429, 73] on input "**********" at bounding box center [461, 151] width 120 height 16
drag, startPoint x: 455, startPoint y: 152, endPoint x: 446, endPoint y: 152, distance: 8.2
click at [446, 73] on input "**********" at bounding box center [461, 151] width 120 height 16
click at [430, 73] on button "Continue" at bounding box center [461, 195] width 120 height 14
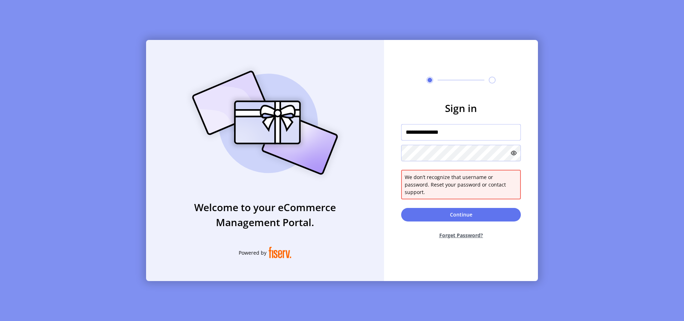
drag, startPoint x: 446, startPoint y: 135, endPoint x: 457, endPoint y: 136, distance: 10.7
click at [457, 73] on input "**********" at bounding box center [461, 132] width 120 height 16
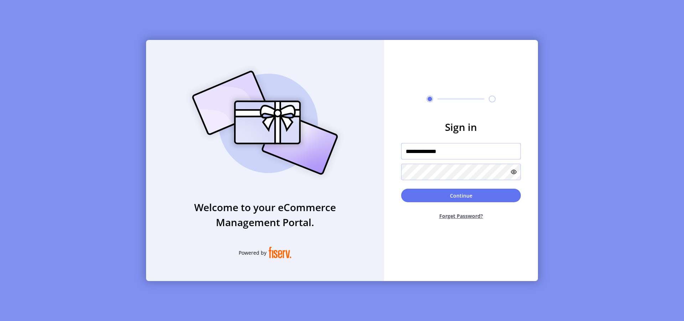
type input "**********"
click at [518, 73] on h3 "Sign in" at bounding box center [461, 126] width 120 height 15
click at [448, 73] on button "Continue" at bounding box center [461, 195] width 120 height 14
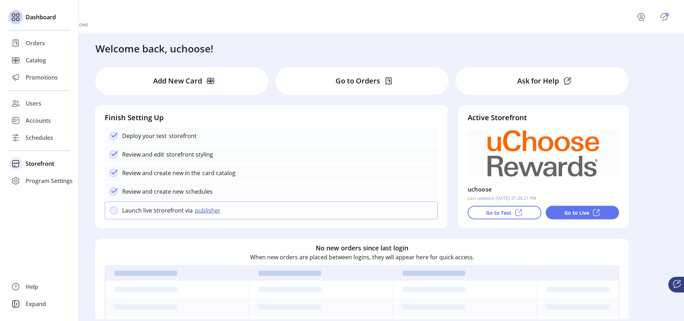
click at [36, 73] on span "Storefront" at bounding box center [40, 163] width 29 height 9
click at [40, 73] on span "Configuration" at bounding box center [44, 178] width 37 height 9
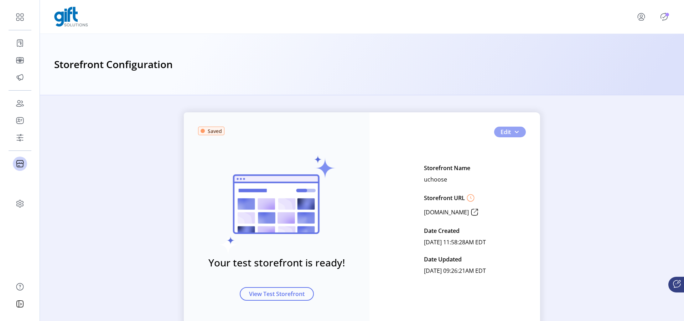
click at [514, 73] on span "button" at bounding box center [517, 132] width 6 height 6
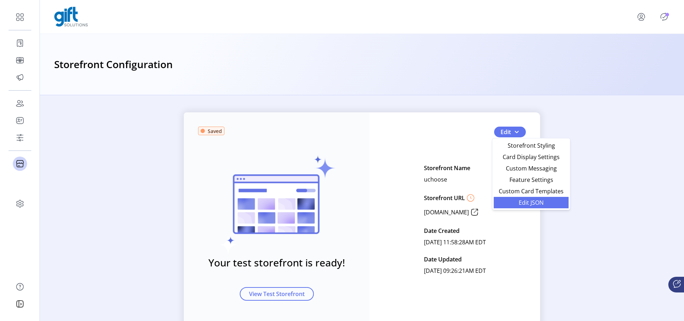
click at [538, 73] on span "Edit JSON" at bounding box center [531, 203] width 66 height 6
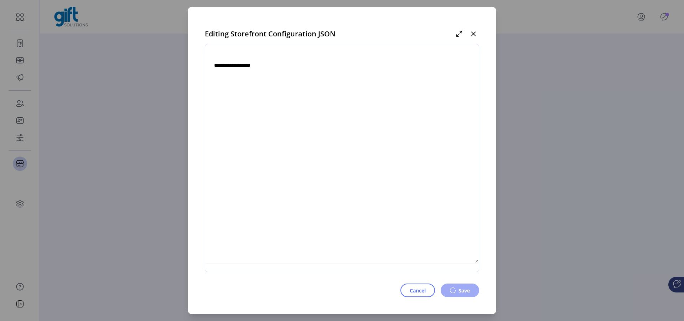
type textarea "**********"
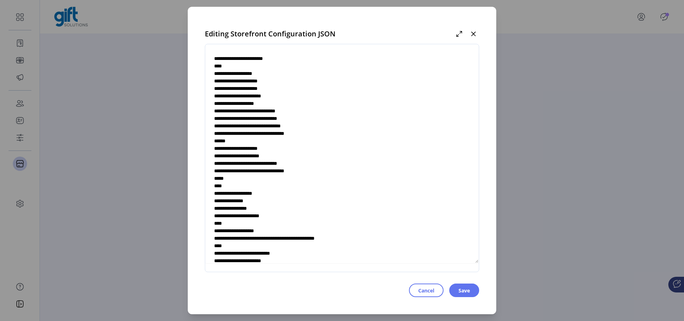
scroll to position [2815, 0]
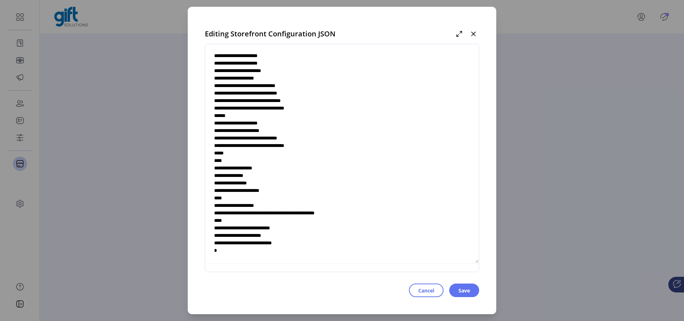
click at [255, 73] on textarea at bounding box center [342, 158] width 274 height 210
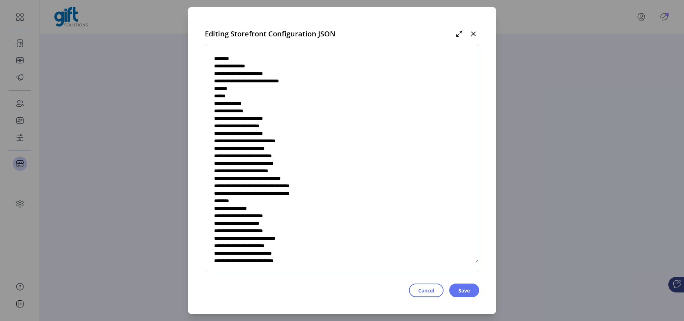
scroll to position [0, 0]
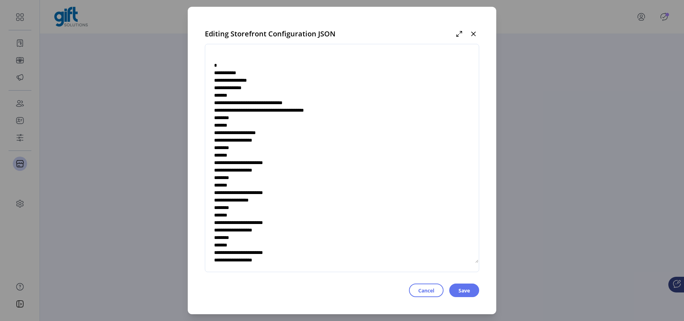
drag, startPoint x: 224, startPoint y: 253, endPoint x: 177, endPoint y: 4, distance: 253.0
click at [177, 4] on div "Editing Storefront Configuration JSON Cancel Save" at bounding box center [342, 160] width 684 height 321
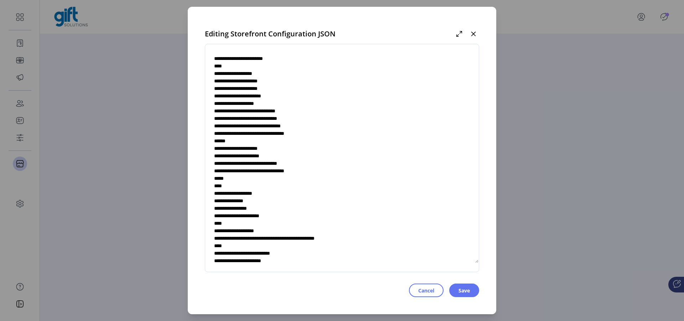
scroll to position [2815, 0]
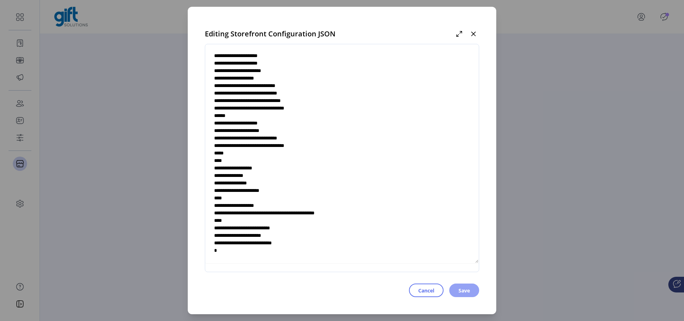
click at [467, 73] on span "Save" at bounding box center [464, 289] width 11 height 7
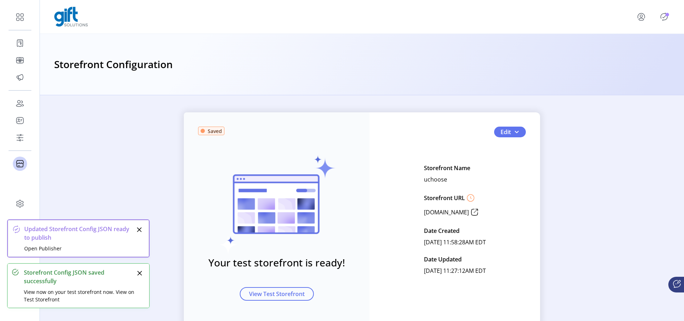
click at [668, 16] on p-badge "Publisher Panel" at bounding box center [668, 15] width 4 height 4
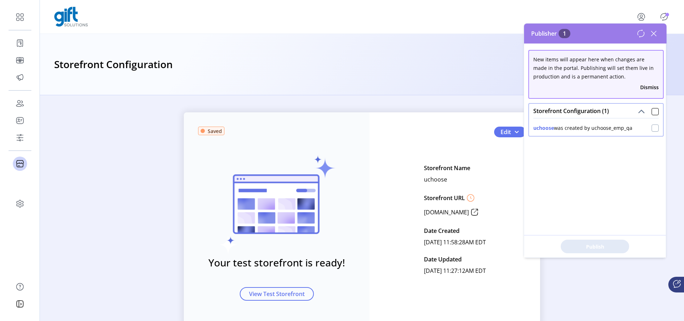
click at [652, 73] on div at bounding box center [655, 127] width 7 height 7
click at [599, 73] on span "Publish 1 Items" at bounding box center [595, 246] width 50 height 7
click at [606, 73] on div "Publishing" at bounding box center [595, 246] width 142 height 22
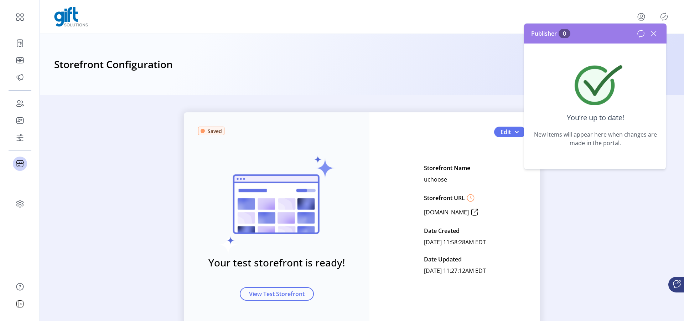
click at [654, 33] on icon at bounding box center [653, 33] width 11 height 11
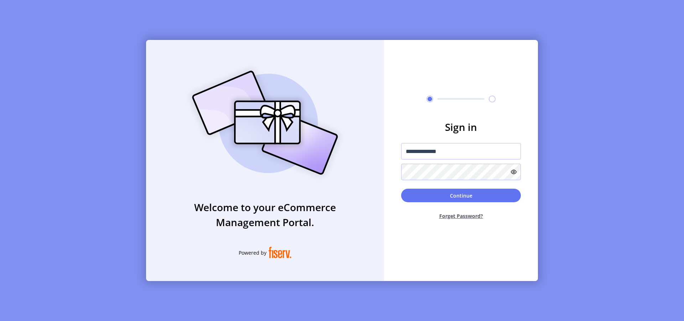
click at [513, 73] on icon at bounding box center [514, 172] width 6 height 6
click at [513, 73] on h3 "Sign in" at bounding box center [461, 126] width 120 height 15
click at [466, 73] on button "Continue" at bounding box center [461, 195] width 120 height 14
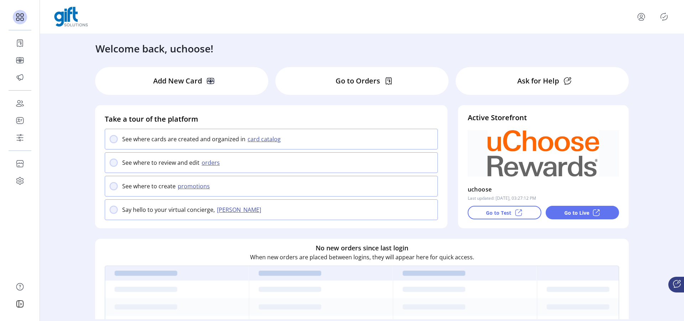
click at [665, 18] on icon "Publisher Panel" at bounding box center [663, 16] width 11 height 11
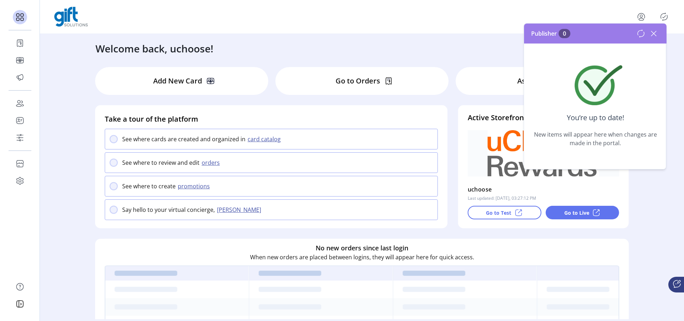
click at [655, 33] on icon at bounding box center [653, 33] width 11 height 11
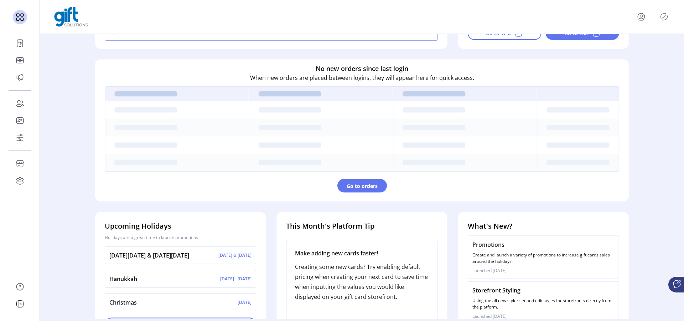
scroll to position [202, 0]
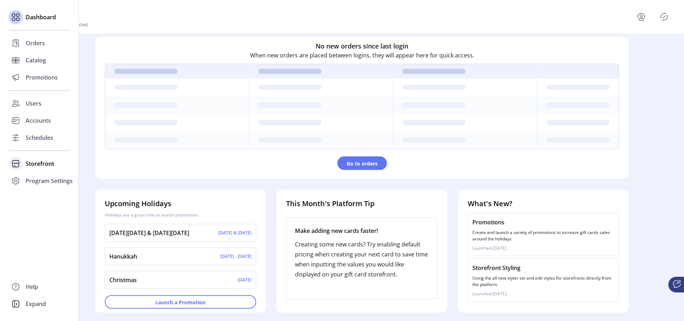
click at [40, 73] on span "Storefront" at bounding box center [40, 163] width 29 height 9
click at [44, 73] on span "Configuration" at bounding box center [44, 178] width 37 height 9
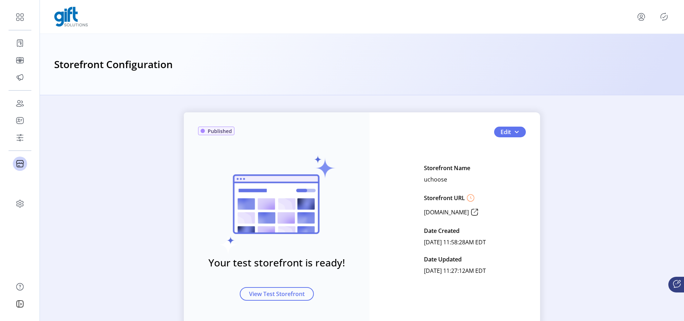
drag, startPoint x: 475, startPoint y: 211, endPoint x: 439, endPoint y: 211, distance: 36.0
click at [439, 73] on p "www.uchoose.gift.solutions" at bounding box center [446, 212] width 45 height 9
drag, startPoint x: 477, startPoint y: 212, endPoint x: 398, endPoint y: 213, distance: 78.4
click at [398, 73] on div "Edit Storefront Name uchoose Storefront URL www.uchoose.gift.solutions Date Cre…" at bounding box center [455, 219] width 142 height 114
copy div "www.uchoose.gift.solutions"
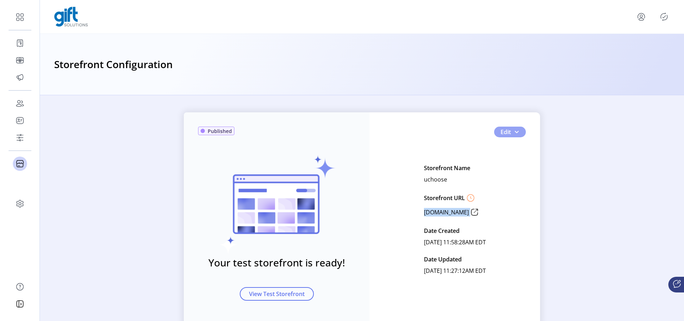
click at [515, 73] on span "button" at bounding box center [517, 132] width 6 height 6
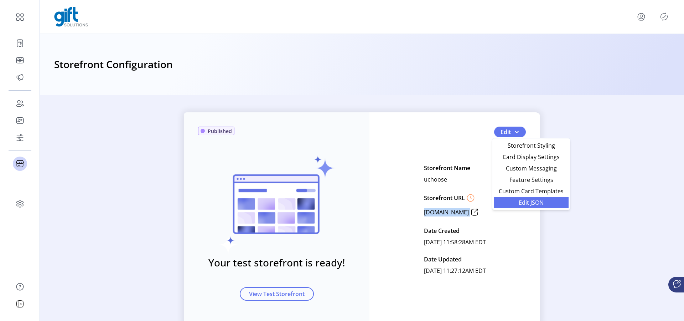
click at [522, 73] on span "Edit JSON" at bounding box center [531, 203] width 66 height 6
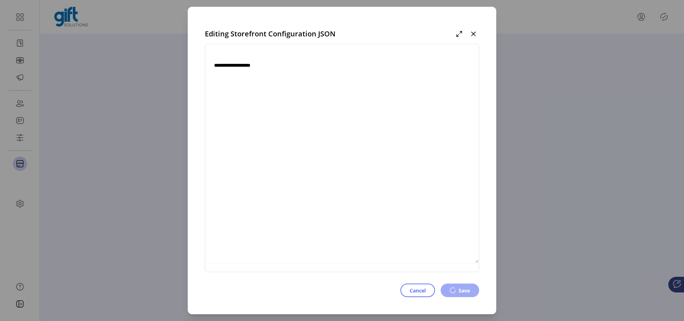
type textarea "**********"
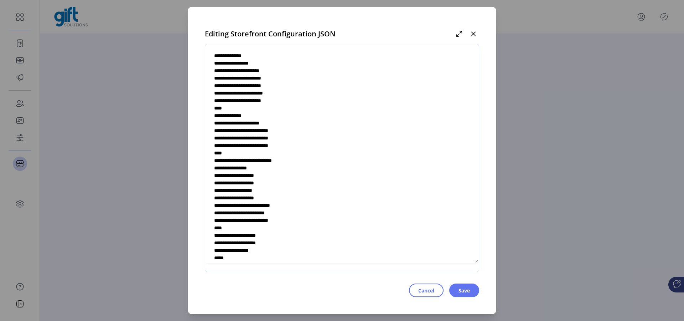
scroll to position [2815, 0]
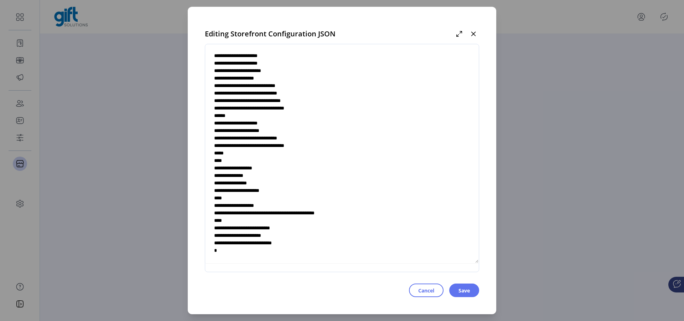
drag, startPoint x: 213, startPoint y: 61, endPoint x: 350, endPoint y: 298, distance: 273.8
click at [351, 73] on div "Editing Storefront Configuration JSON Cancel Save" at bounding box center [342, 160] width 309 height 307
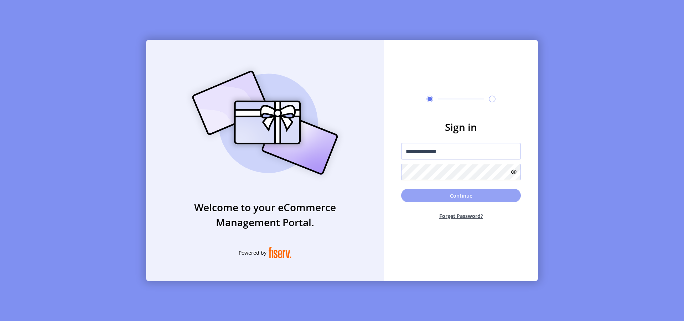
click at [446, 73] on button "Continue" at bounding box center [461, 195] width 120 height 14
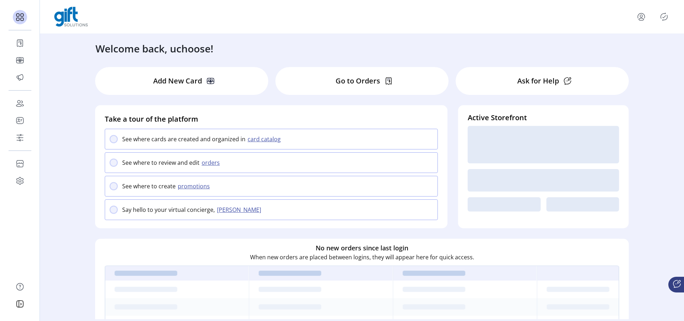
click at [639, 19] on icon "menu" at bounding box center [641, 19] width 5 height 2
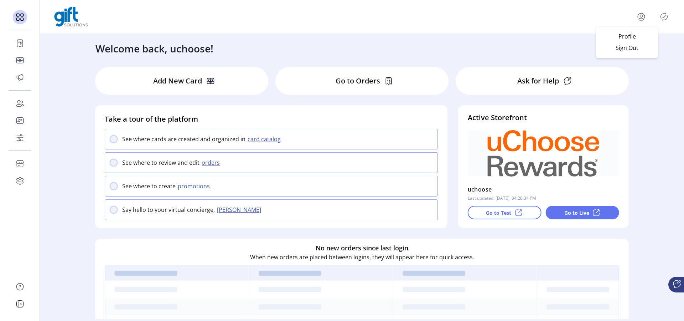
click at [466, 25] on div "Profile Sign Out" at bounding box center [362, 17] width 616 height 20
drag, startPoint x: 667, startPoint y: 15, endPoint x: 625, endPoint y: 71, distance: 70.0
click at [673, 59] on div "Welcome back, uchoose! Add New Card Go to Orders Ask for Help Take a tour of th…" at bounding box center [362, 160] width 644 height 321
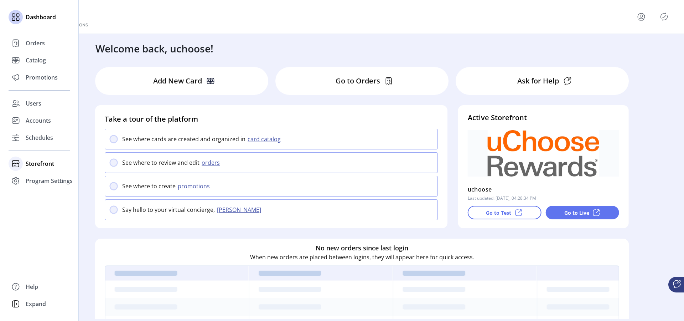
click at [35, 73] on span "Storefront" at bounding box center [40, 163] width 29 height 9
click at [41, 73] on span "Configuration" at bounding box center [44, 178] width 37 height 9
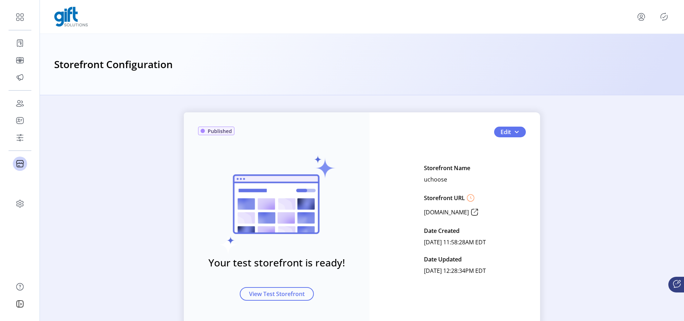
scroll to position [22, 0]
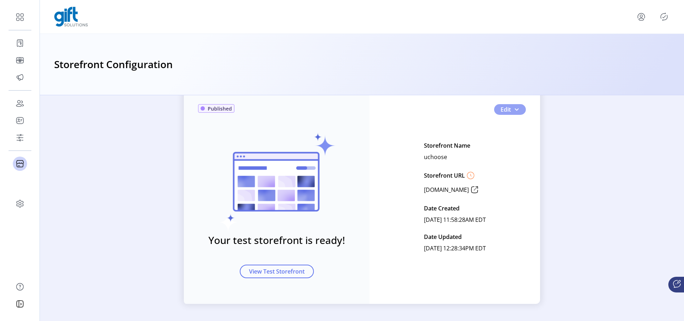
click at [514, 73] on span "button" at bounding box center [517, 110] width 6 height 6
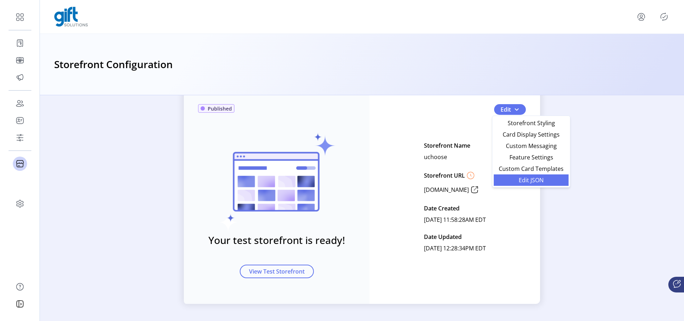
click at [534, 73] on span "Edit JSON" at bounding box center [531, 180] width 66 height 6
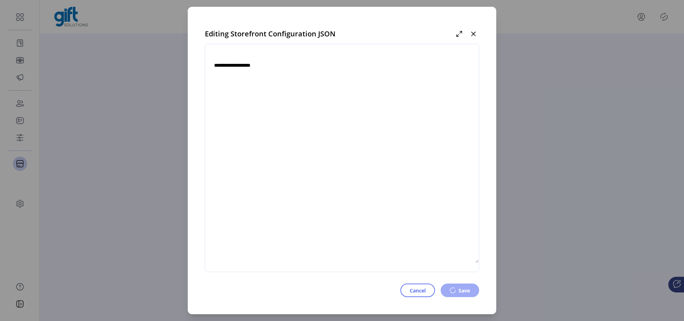
type textarea "**********"
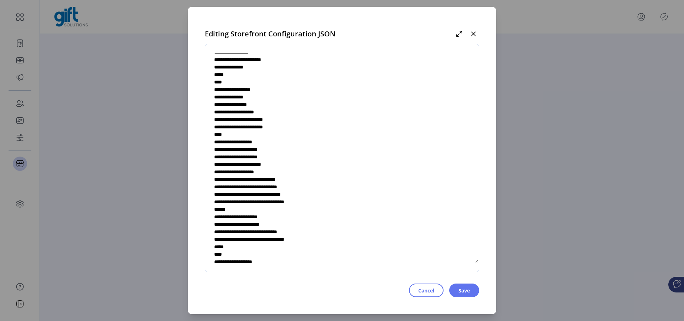
scroll to position [2815, 0]
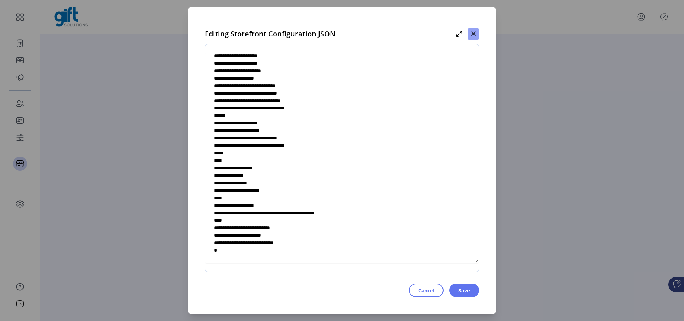
click at [474, 33] on icon "button" at bounding box center [473, 34] width 5 height 5
